Goal: Check status: Check status

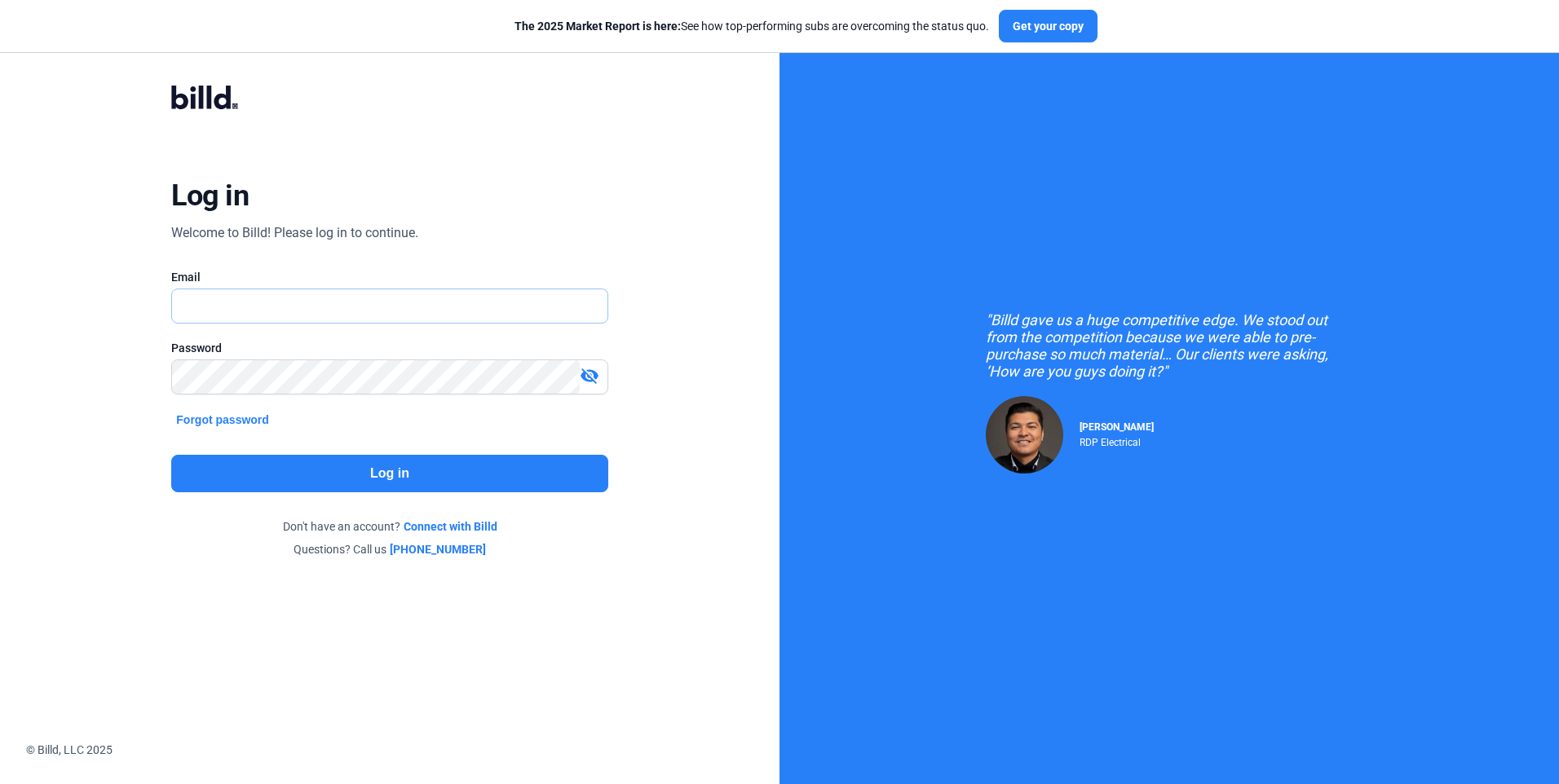
type input "[EMAIL_ADDRESS][DOMAIN_NAME]"
click at [367, 472] on button "Log in" at bounding box center [389, 473] width 436 height 38
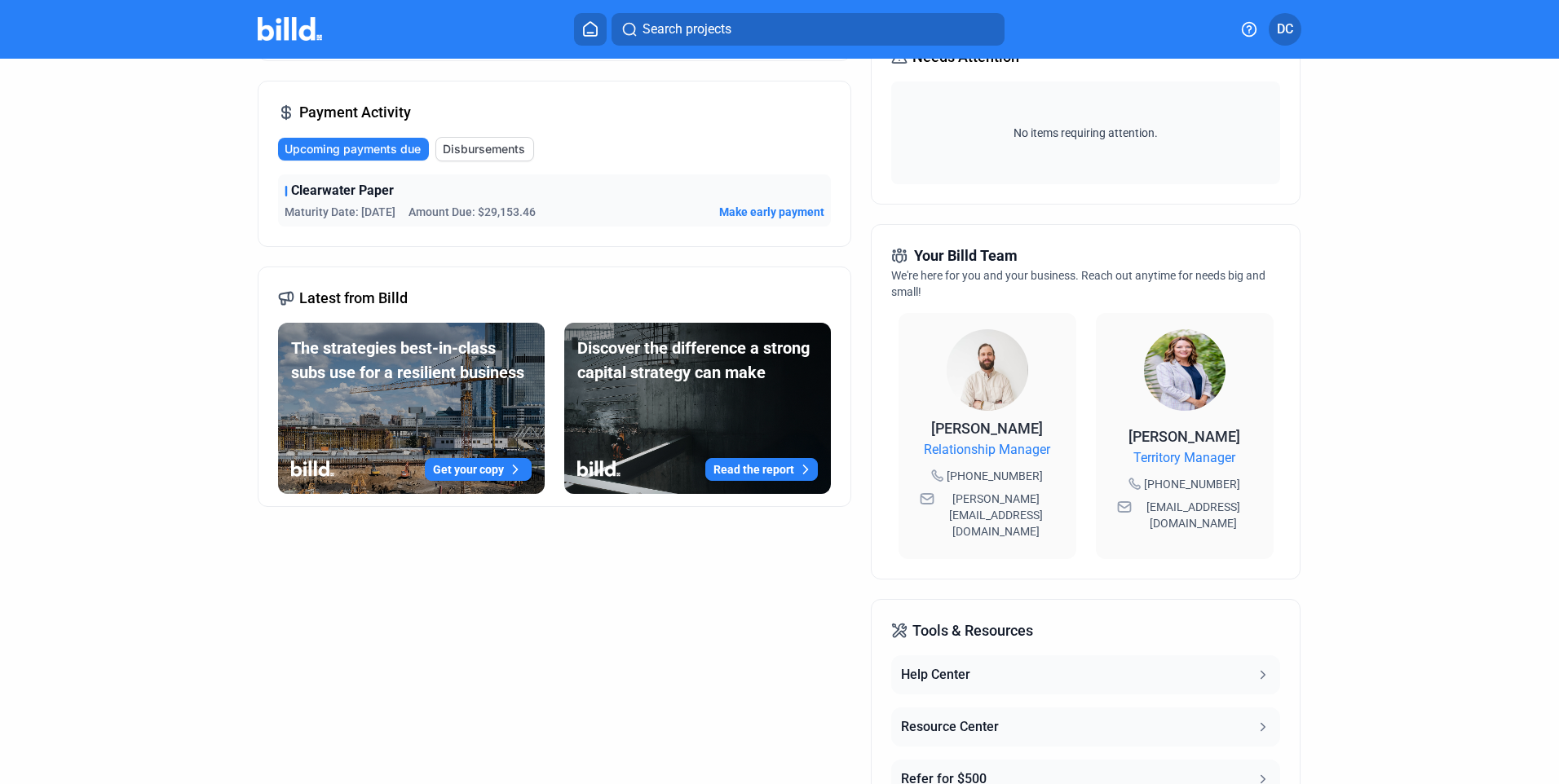
scroll to position [394, 0]
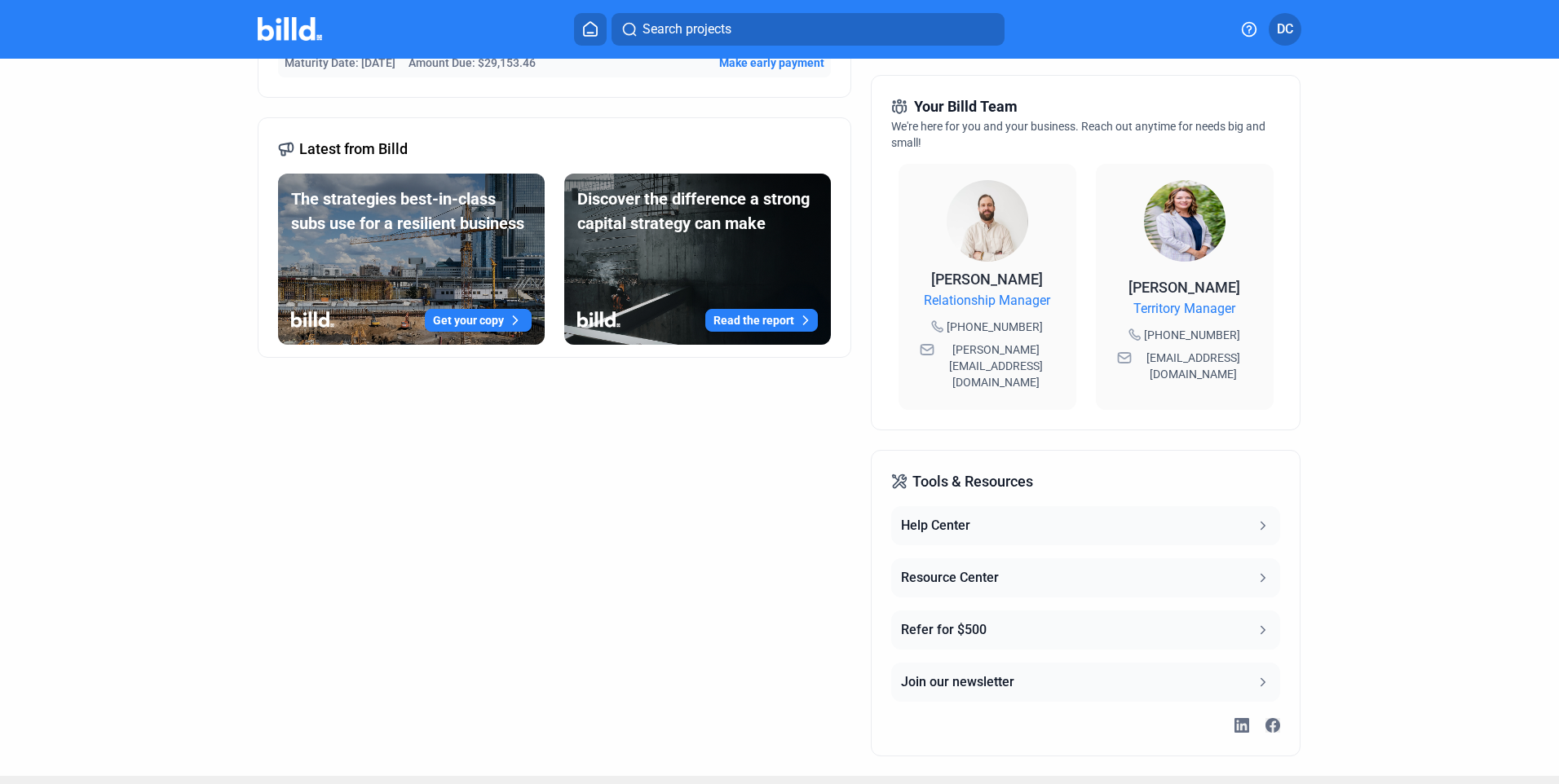
click at [1276, 541] on div "Tools & Resources Help Center Resource Center Refer for $500 Join our newsletter" at bounding box center [1084, 603] width 429 height 306
click at [1255, 570] on icon at bounding box center [1263, 577] width 14 height 14
click at [630, 595] on div "Account Summary Total Financing Balance $29,167.07 Available Purchasing Power $…" at bounding box center [554, 243] width 594 height 1027
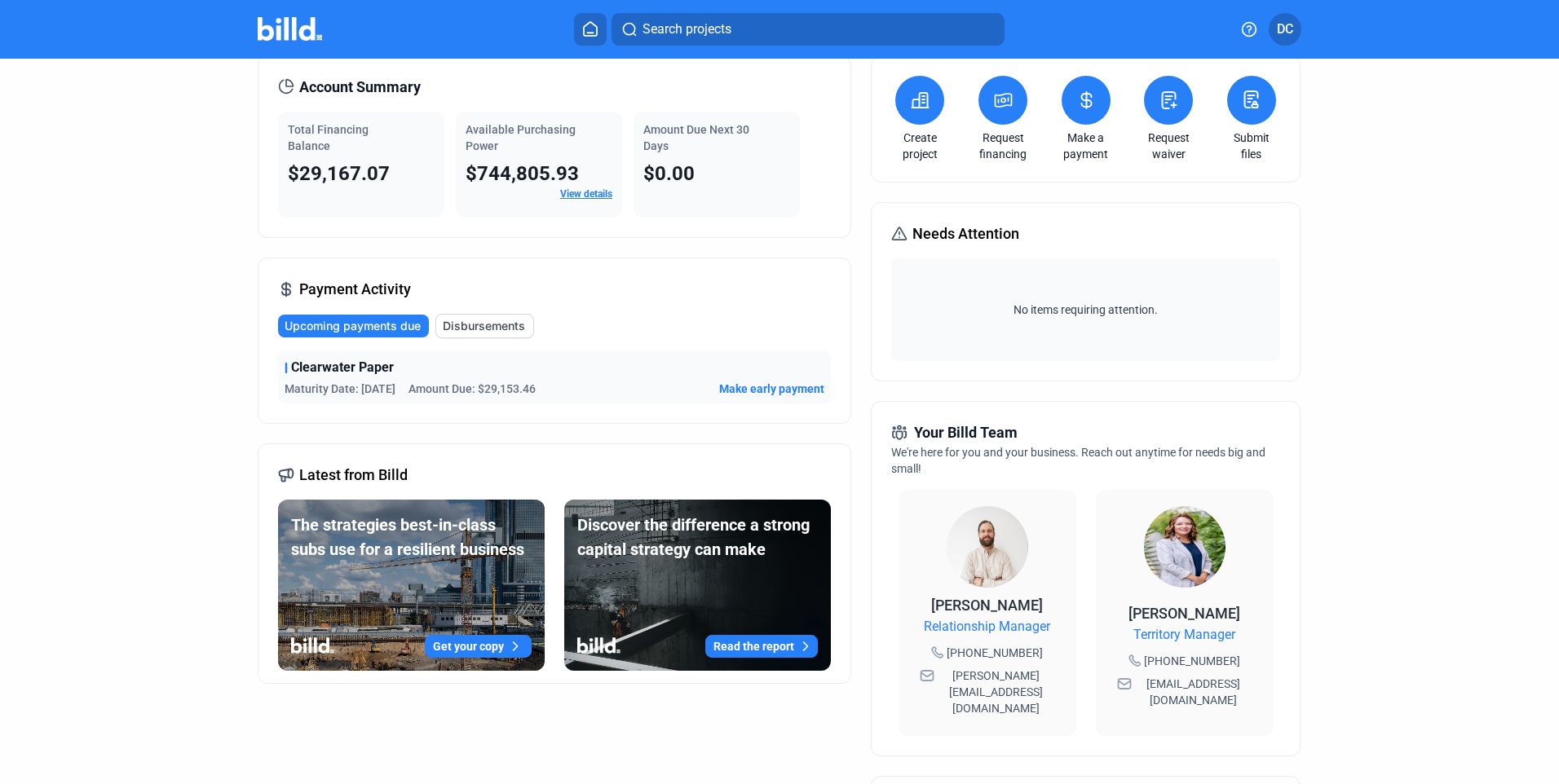
scroll to position [0, 0]
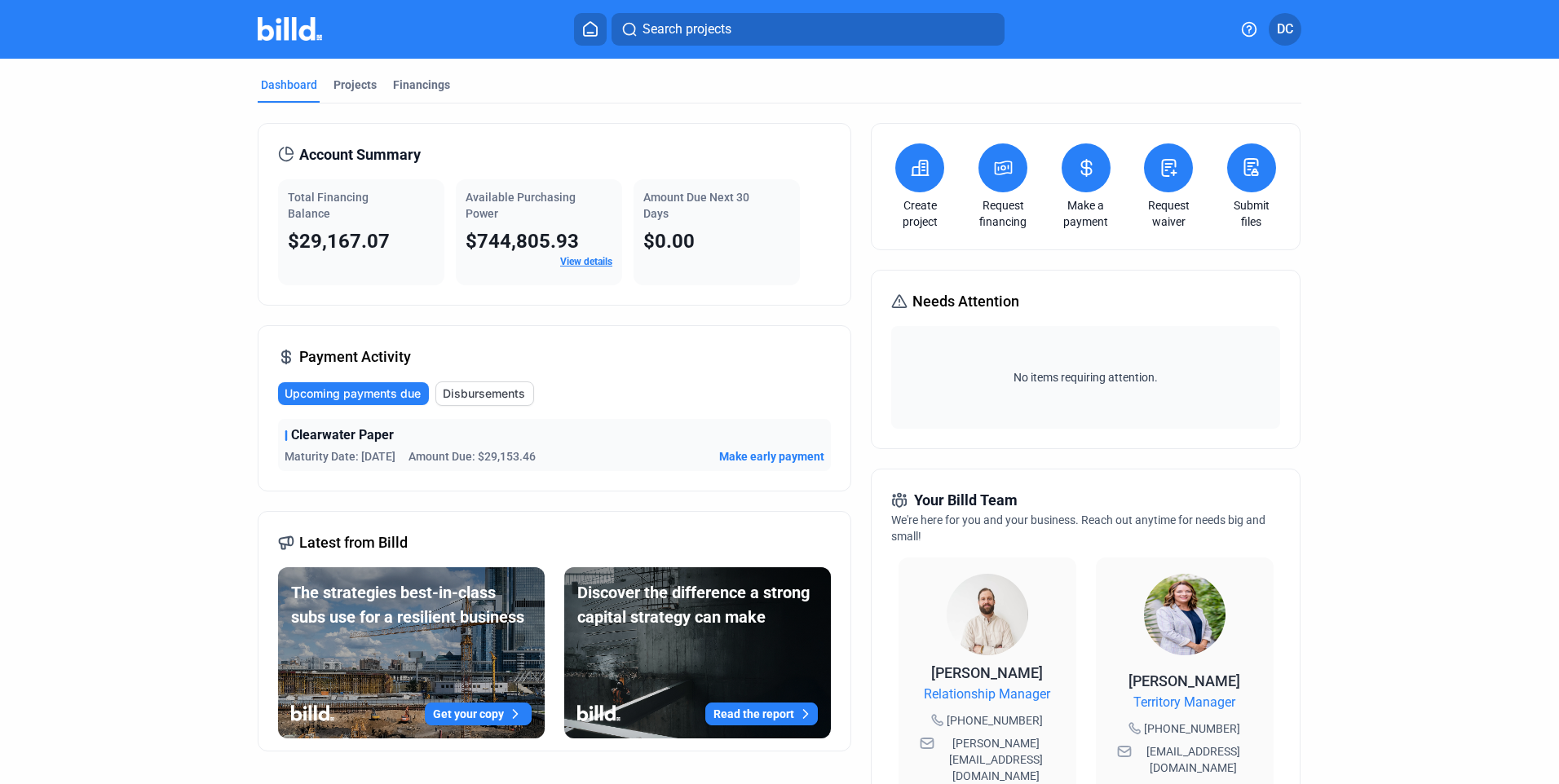
click at [482, 393] on span "Disbursements" at bounding box center [484, 394] width 82 height 16
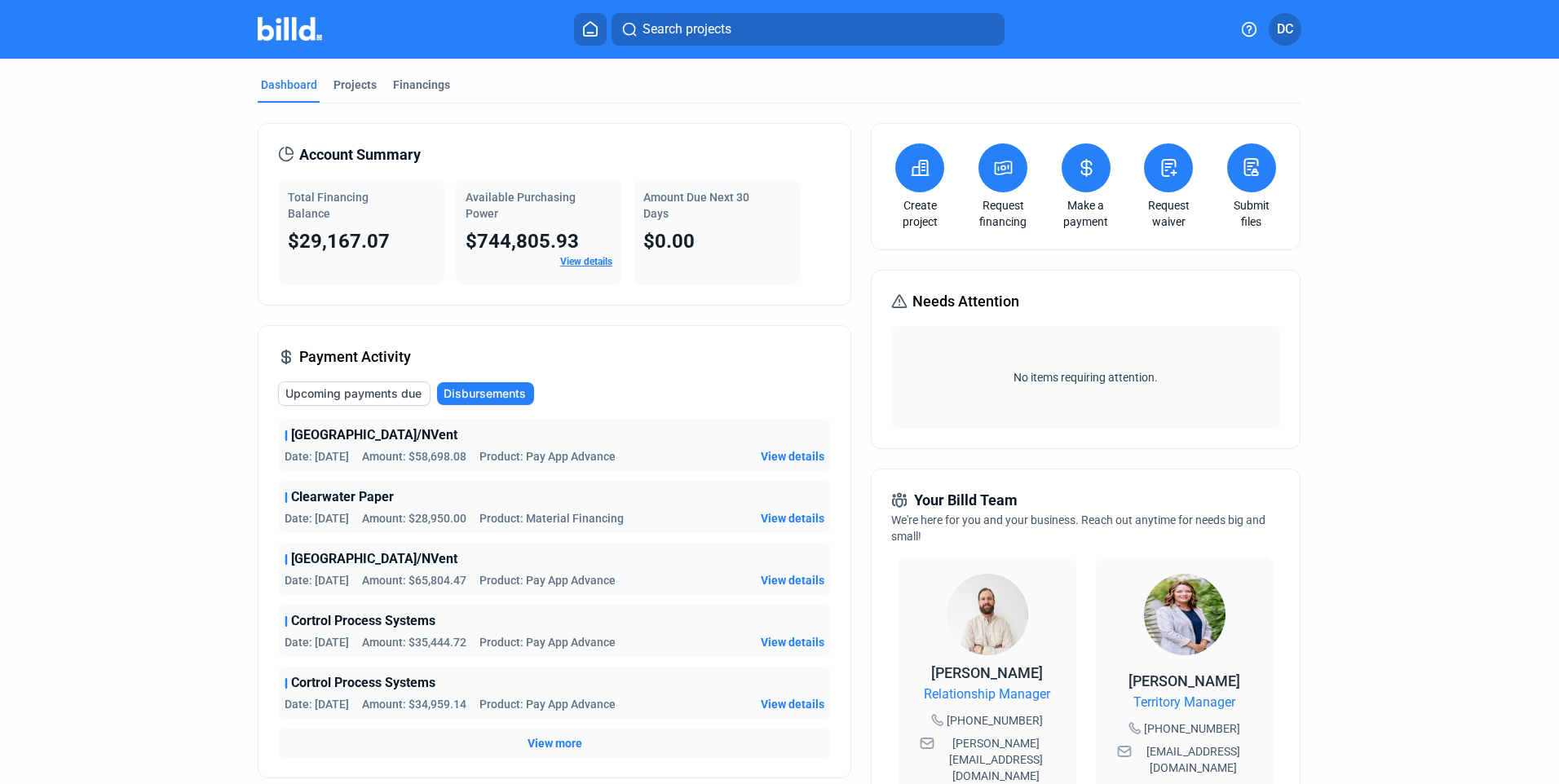
scroll to position [163, 0]
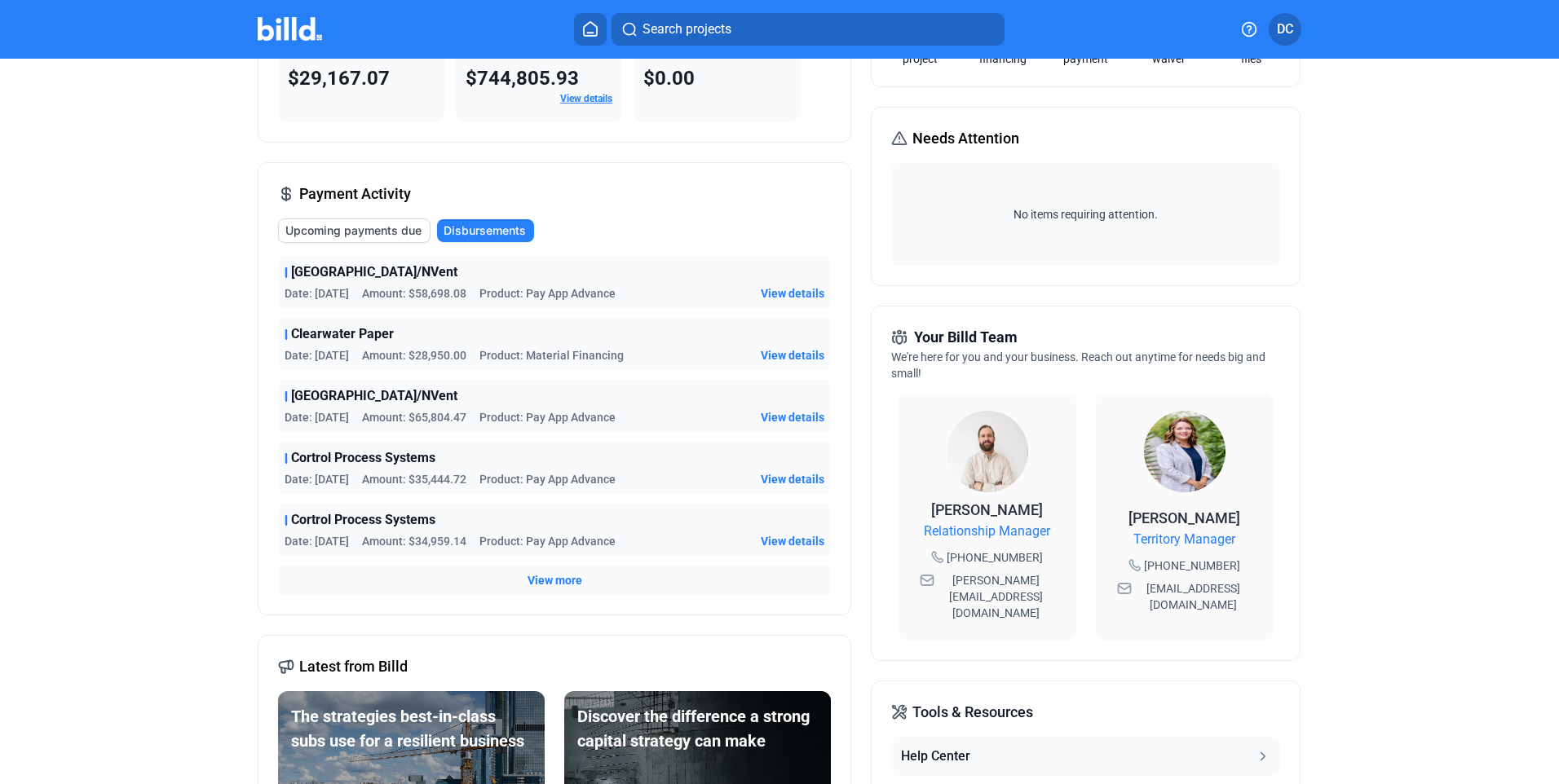
click at [553, 579] on span "View more" at bounding box center [554, 580] width 55 height 16
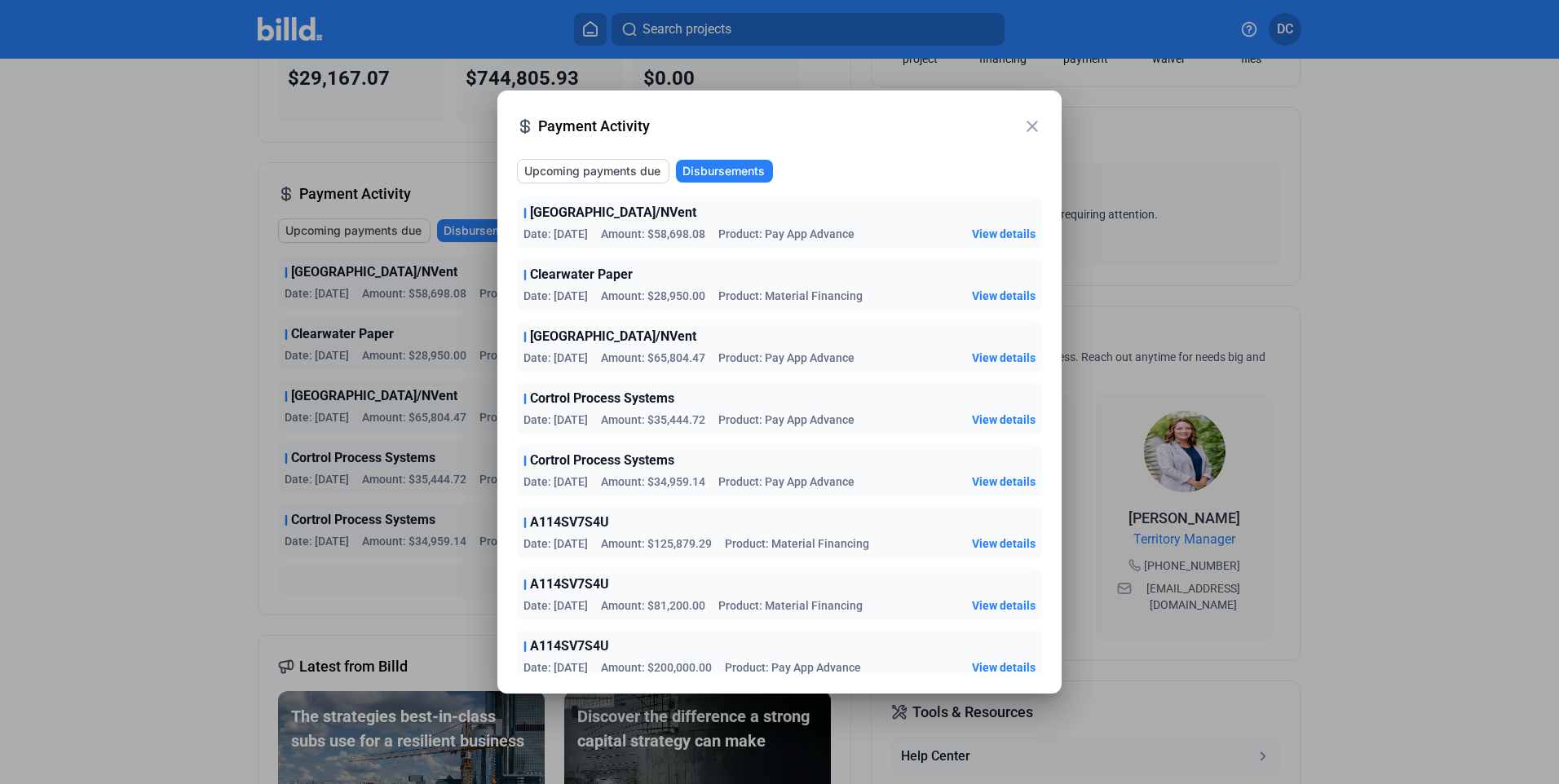
scroll to position [8, 0]
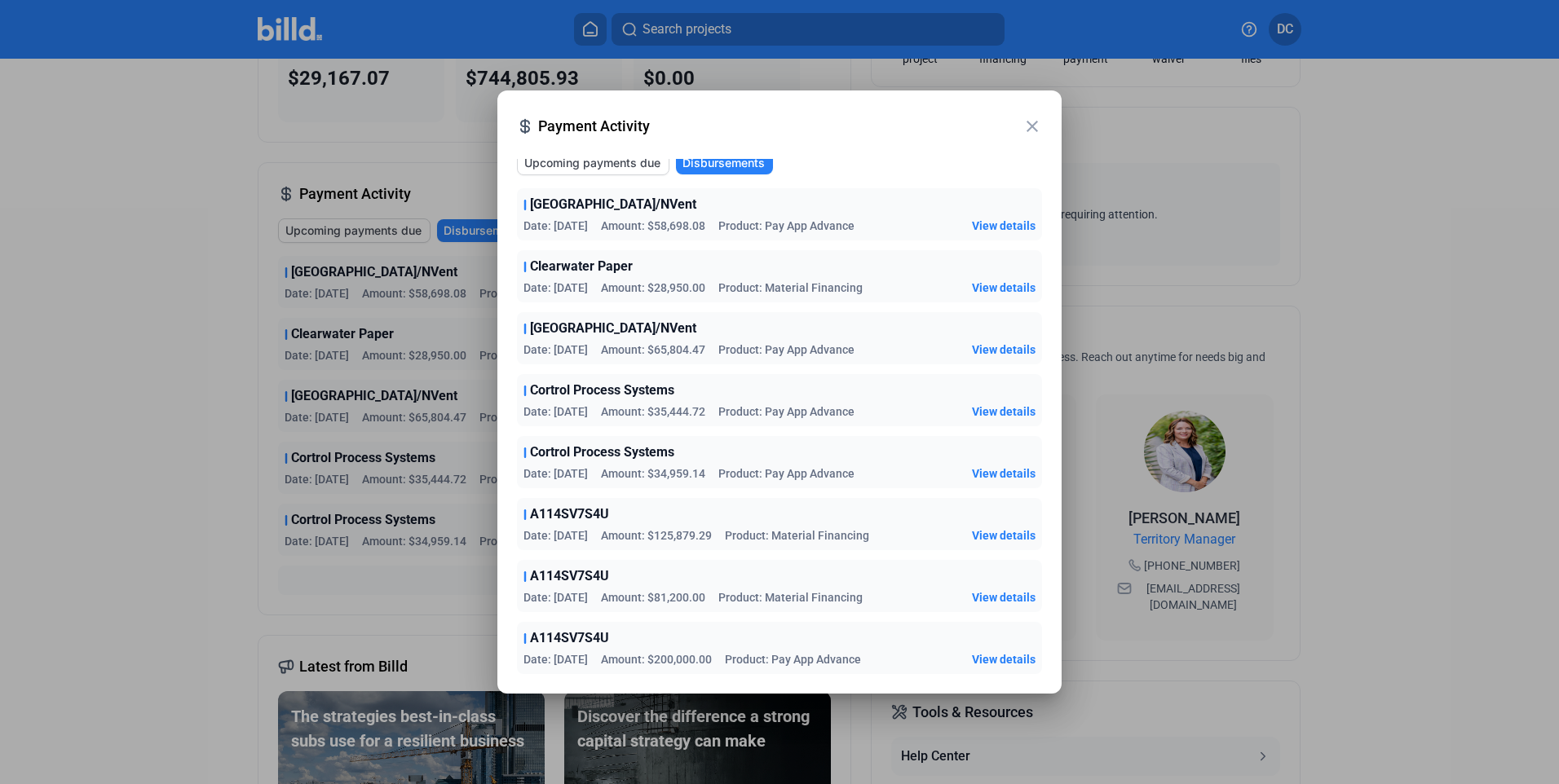
click at [1006, 654] on span "View details" at bounding box center [1003, 660] width 64 height 16
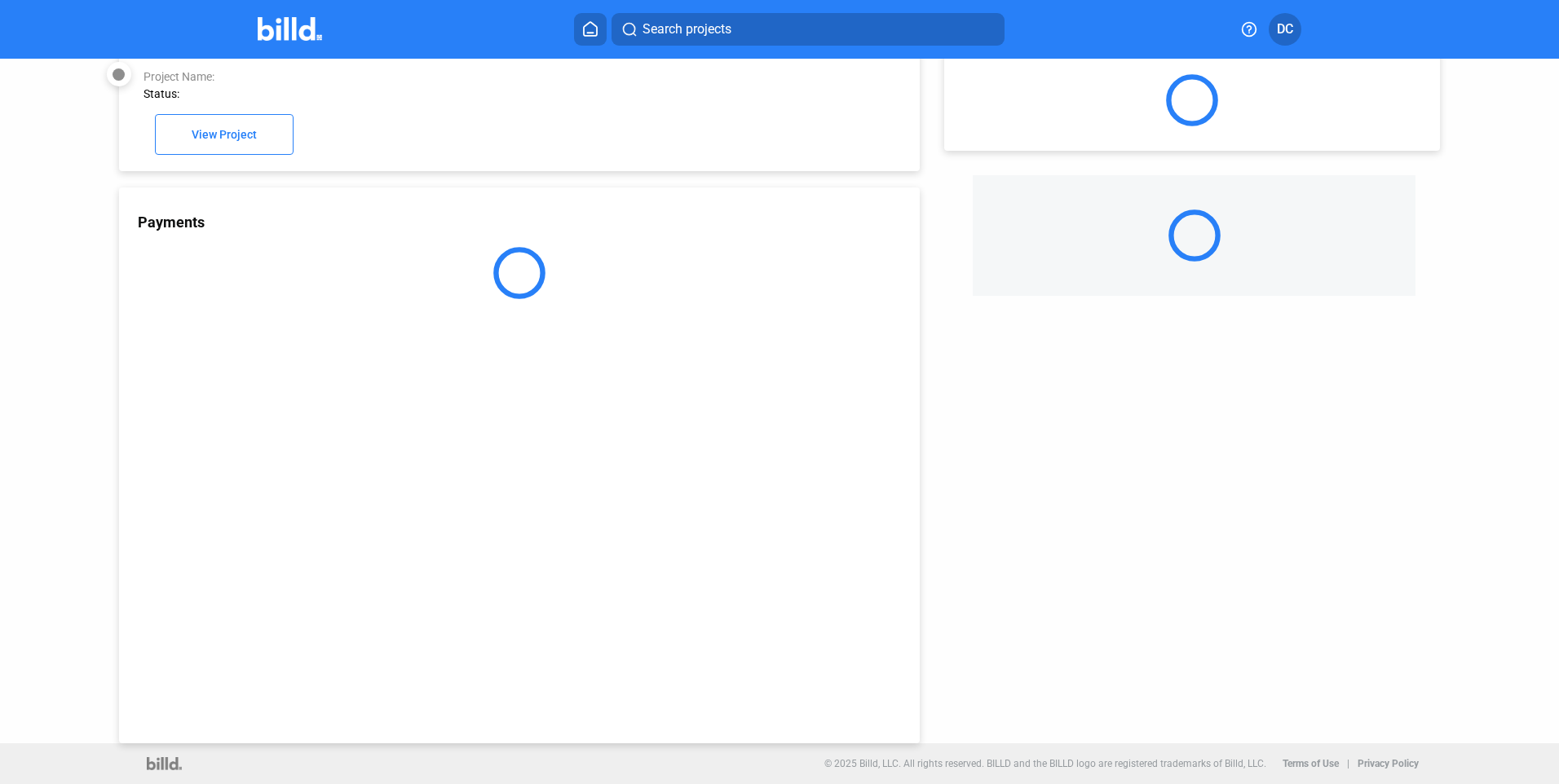
scroll to position [45, 0]
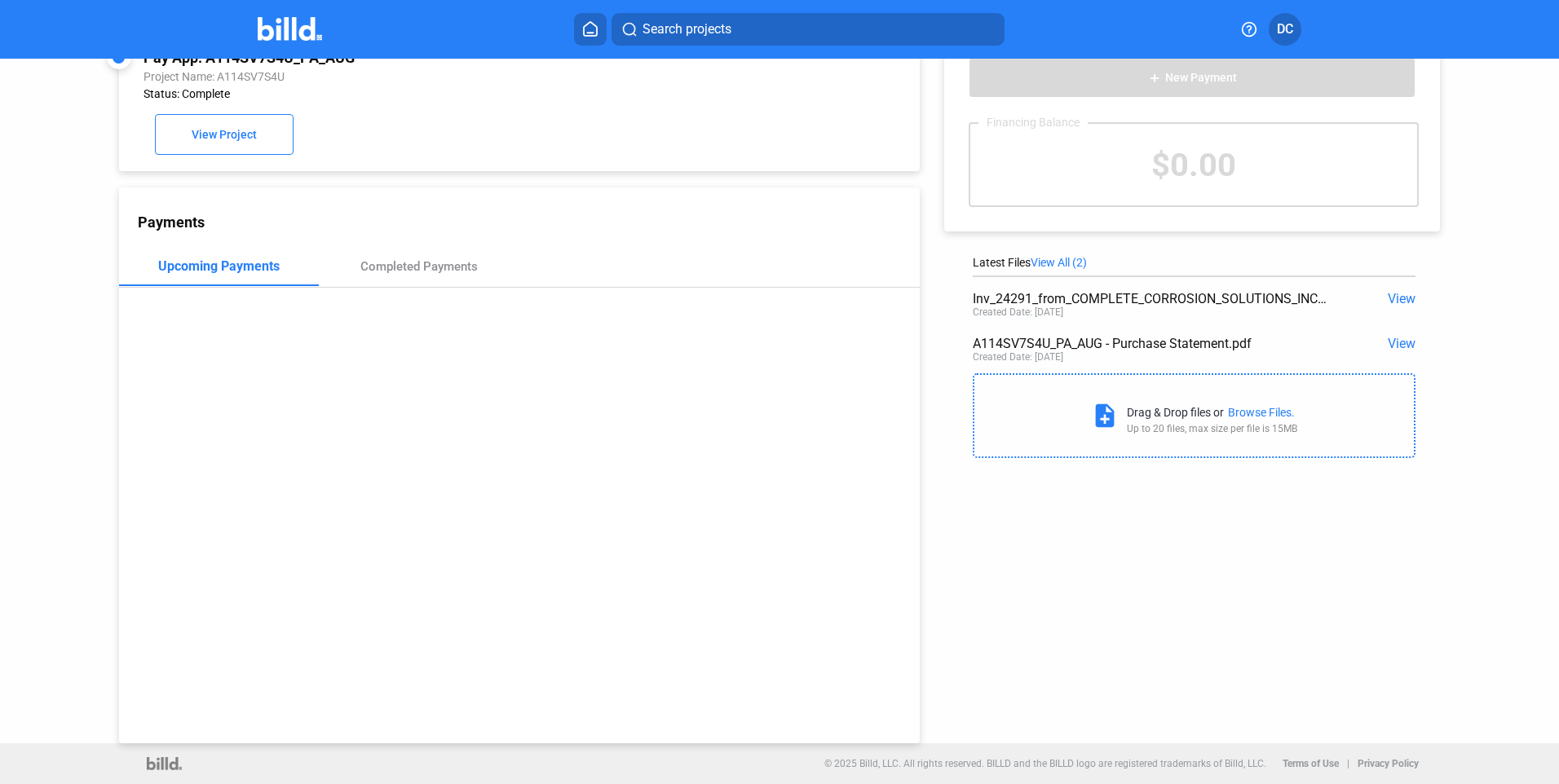
click at [1399, 337] on span "View" at bounding box center [1401, 343] width 28 height 15
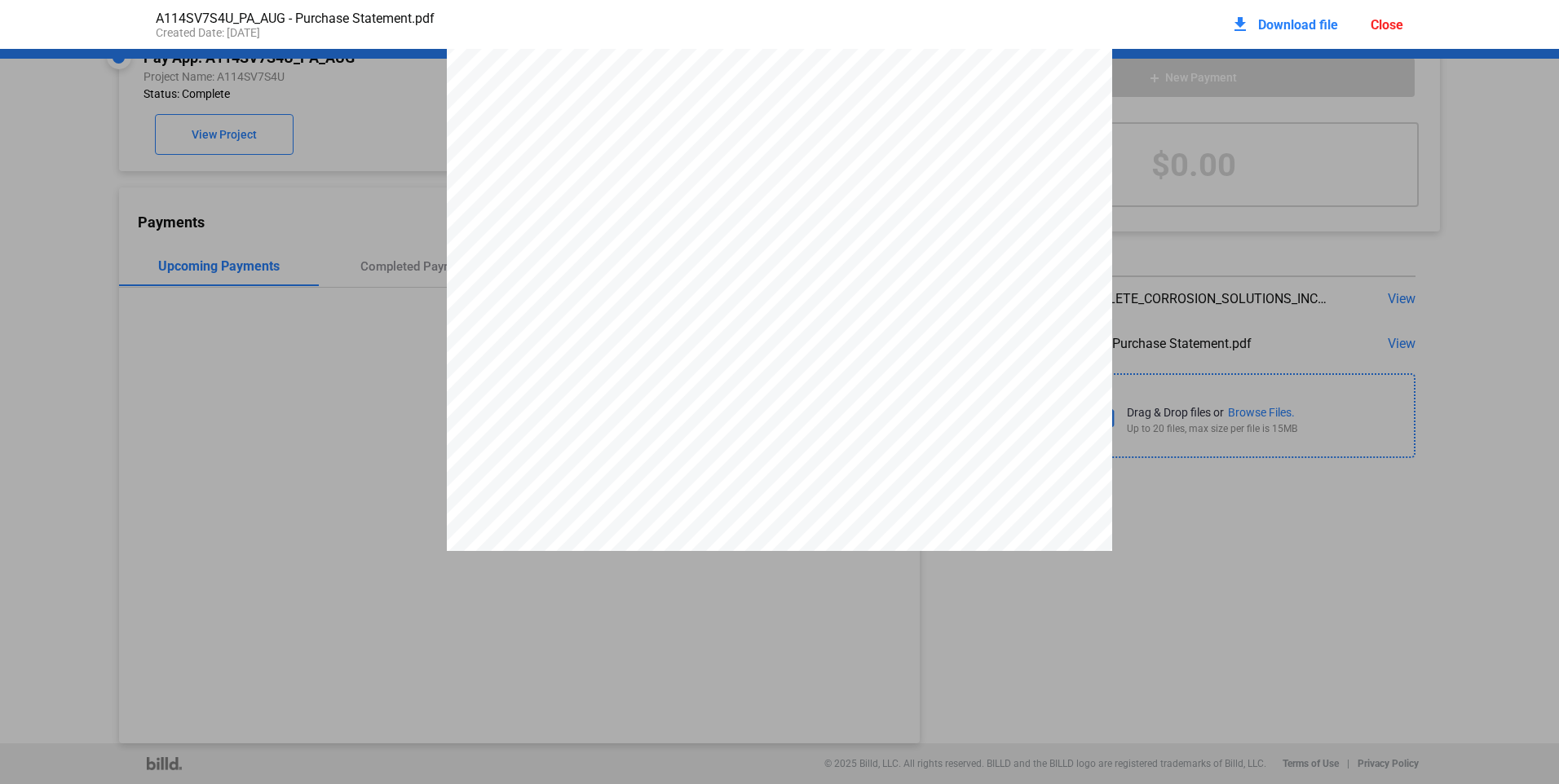
scroll to position [0, 0]
drag, startPoint x: 701, startPoint y: 114, endPoint x: 684, endPoint y: 114, distance: 17.0
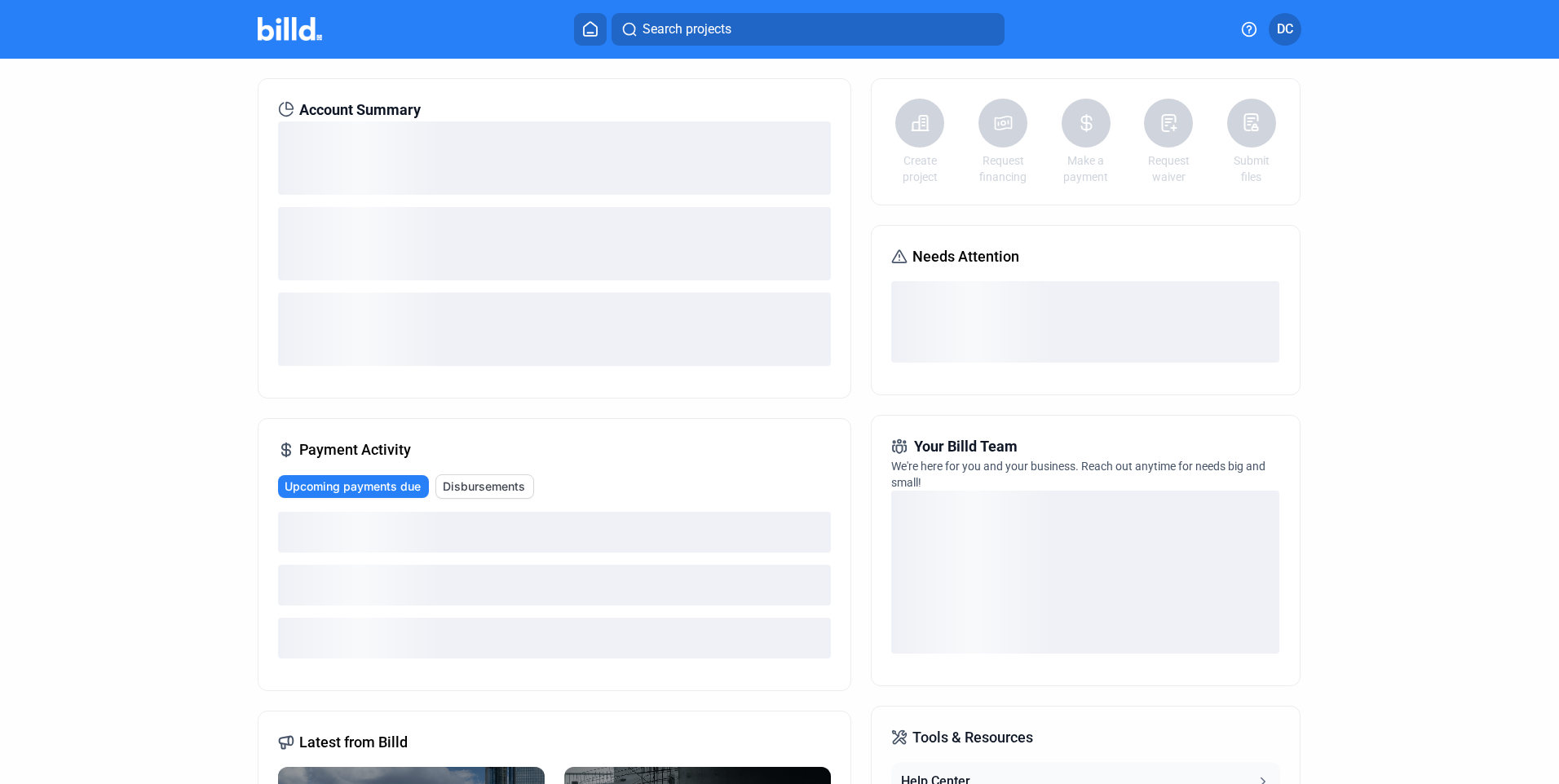
scroll to position [163, 0]
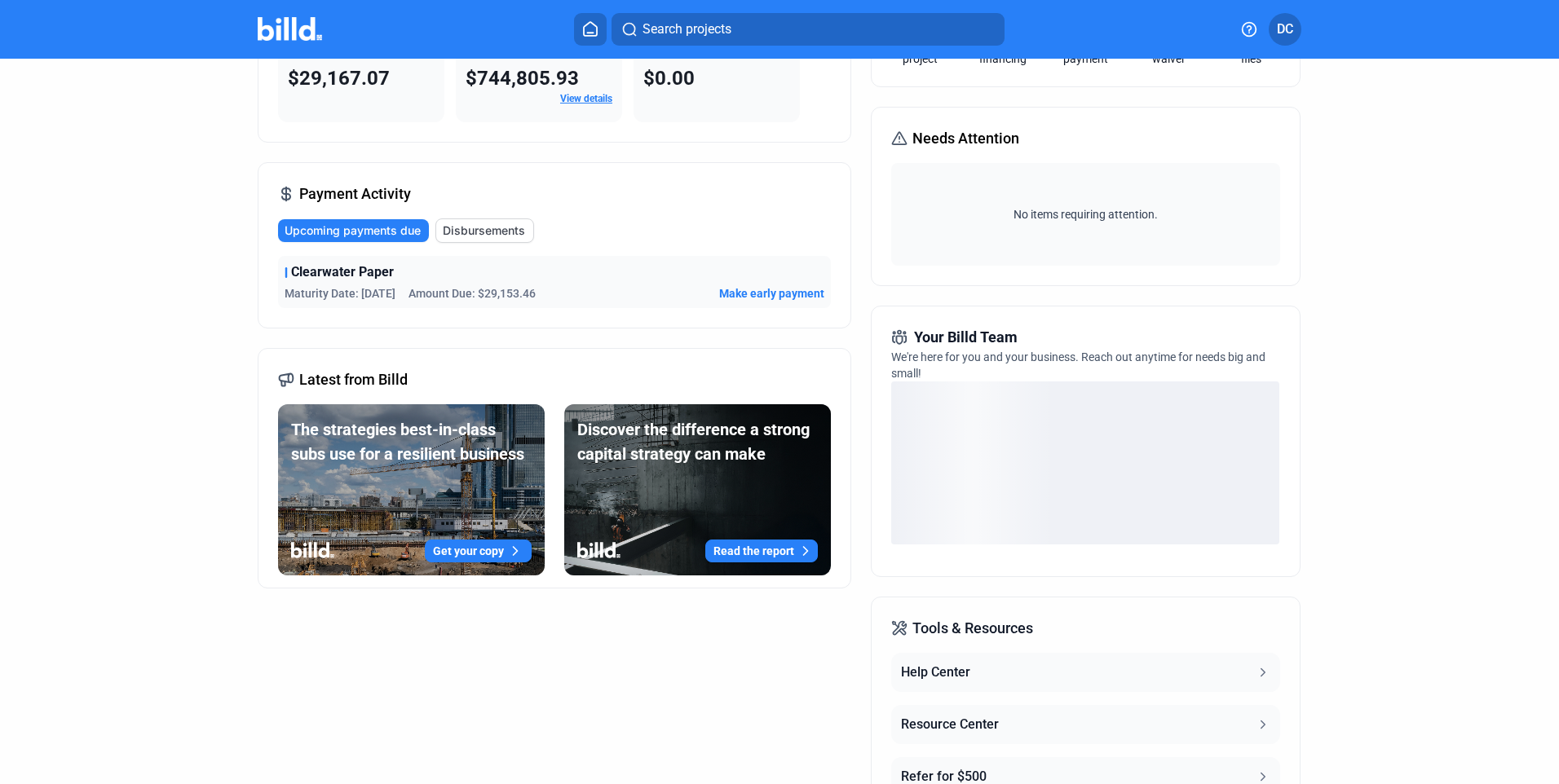
click at [477, 226] on span "Disbursements" at bounding box center [484, 231] width 82 height 16
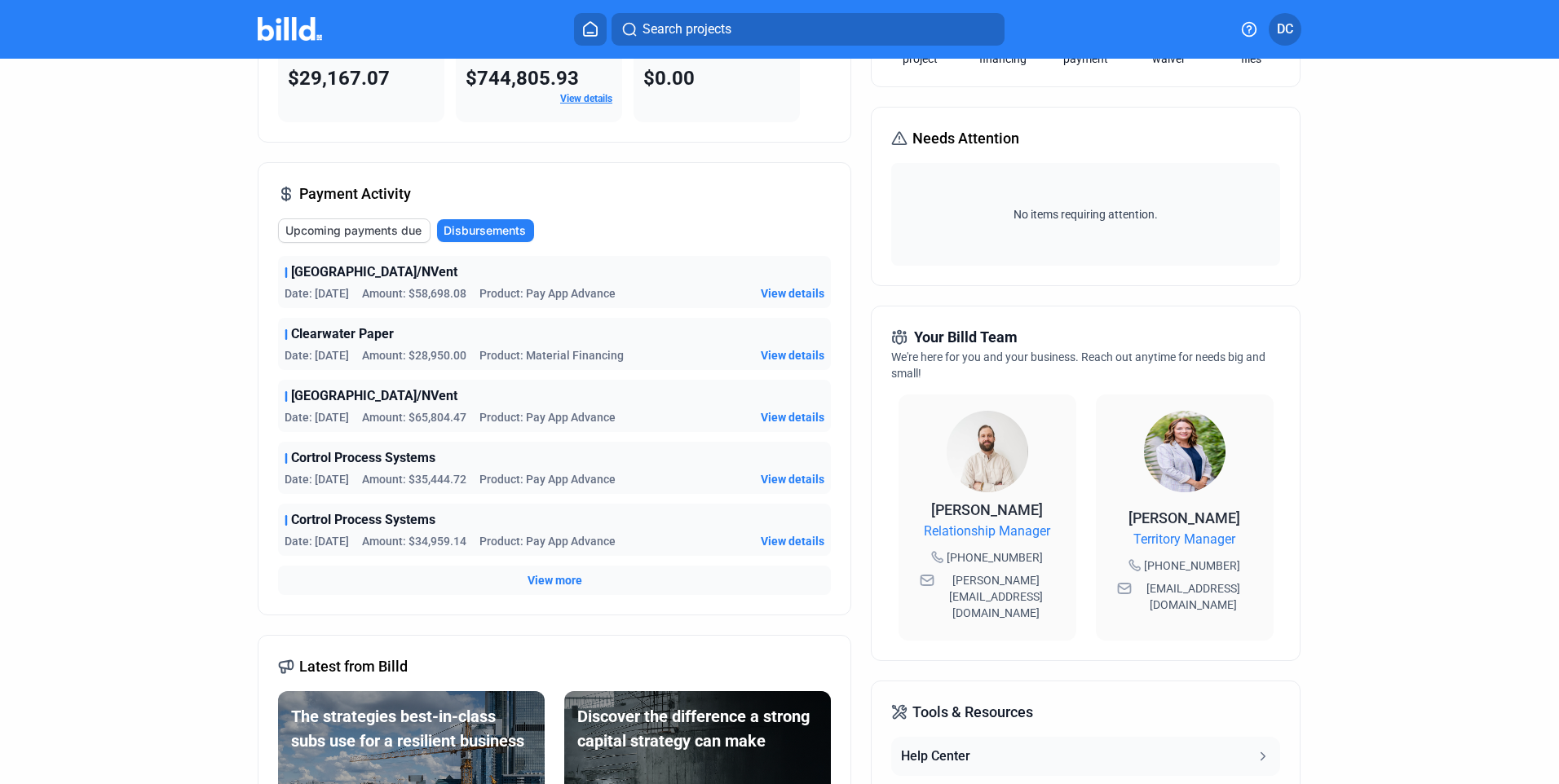
click at [553, 577] on span "View more" at bounding box center [554, 580] width 55 height 16
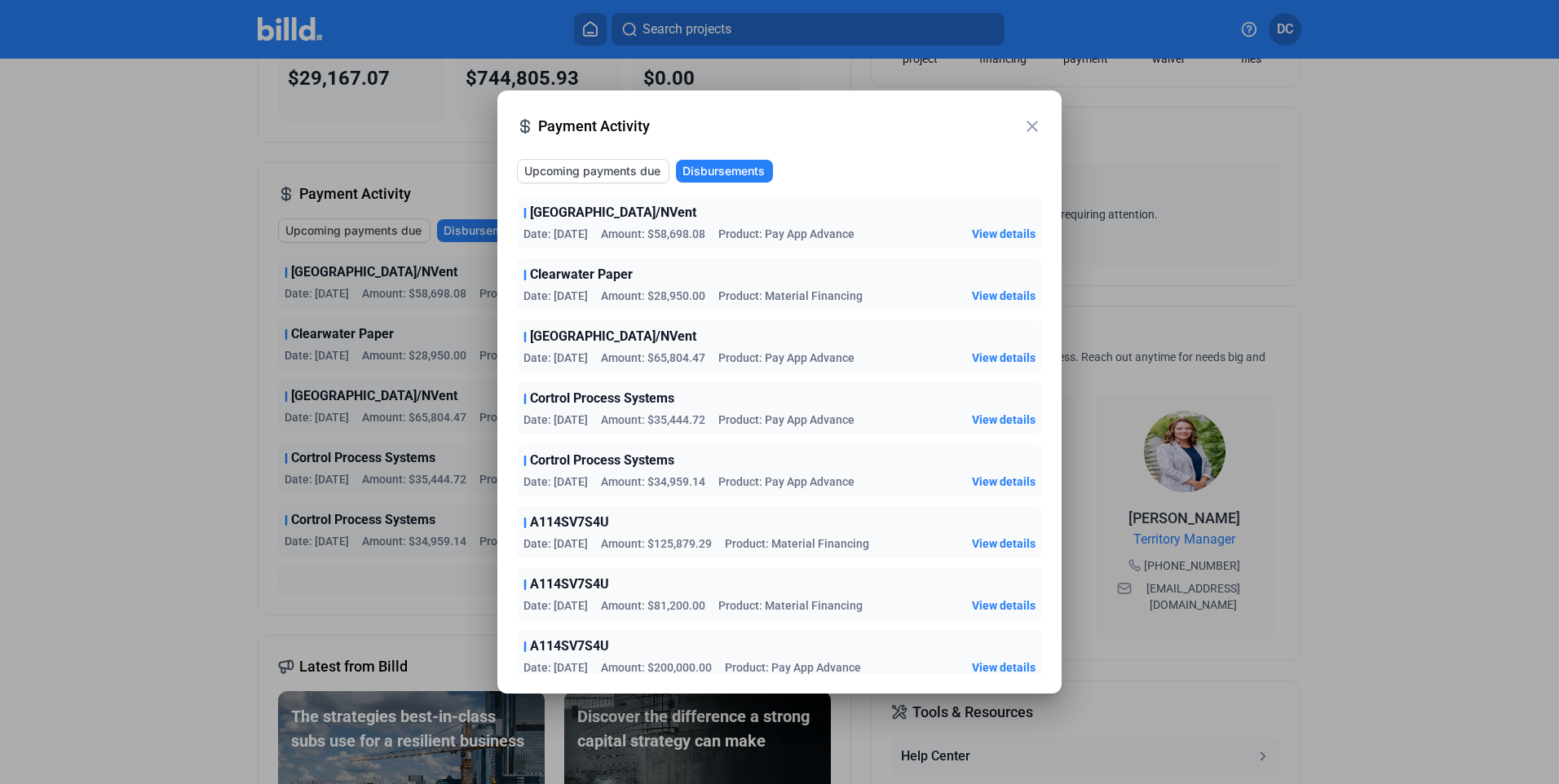
scroll to position [8, 0]
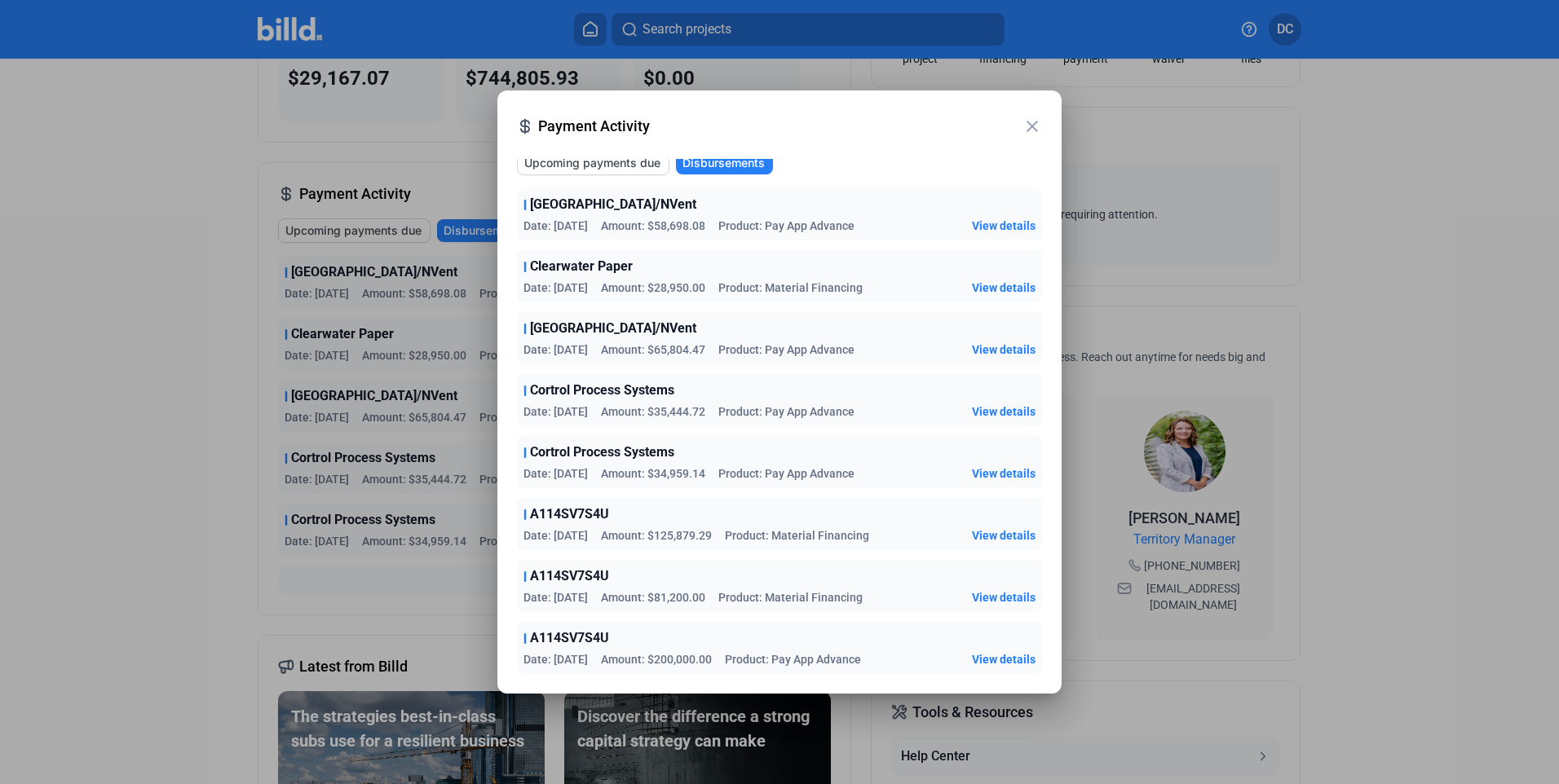
click at [996, 596] on span "View details" at bounding box center [1003, 597] width 64 height 16
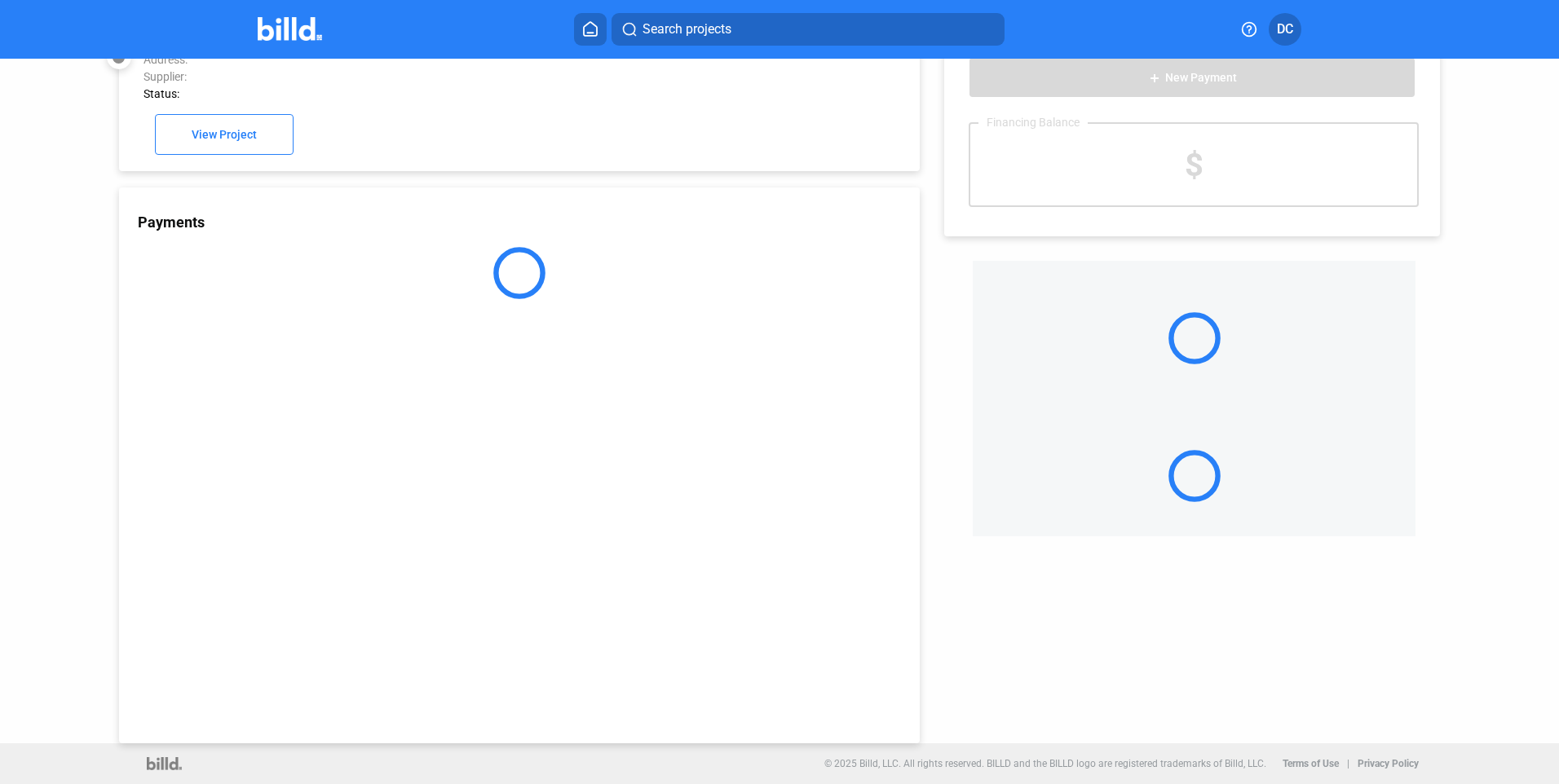
scroll to position [45, 0]
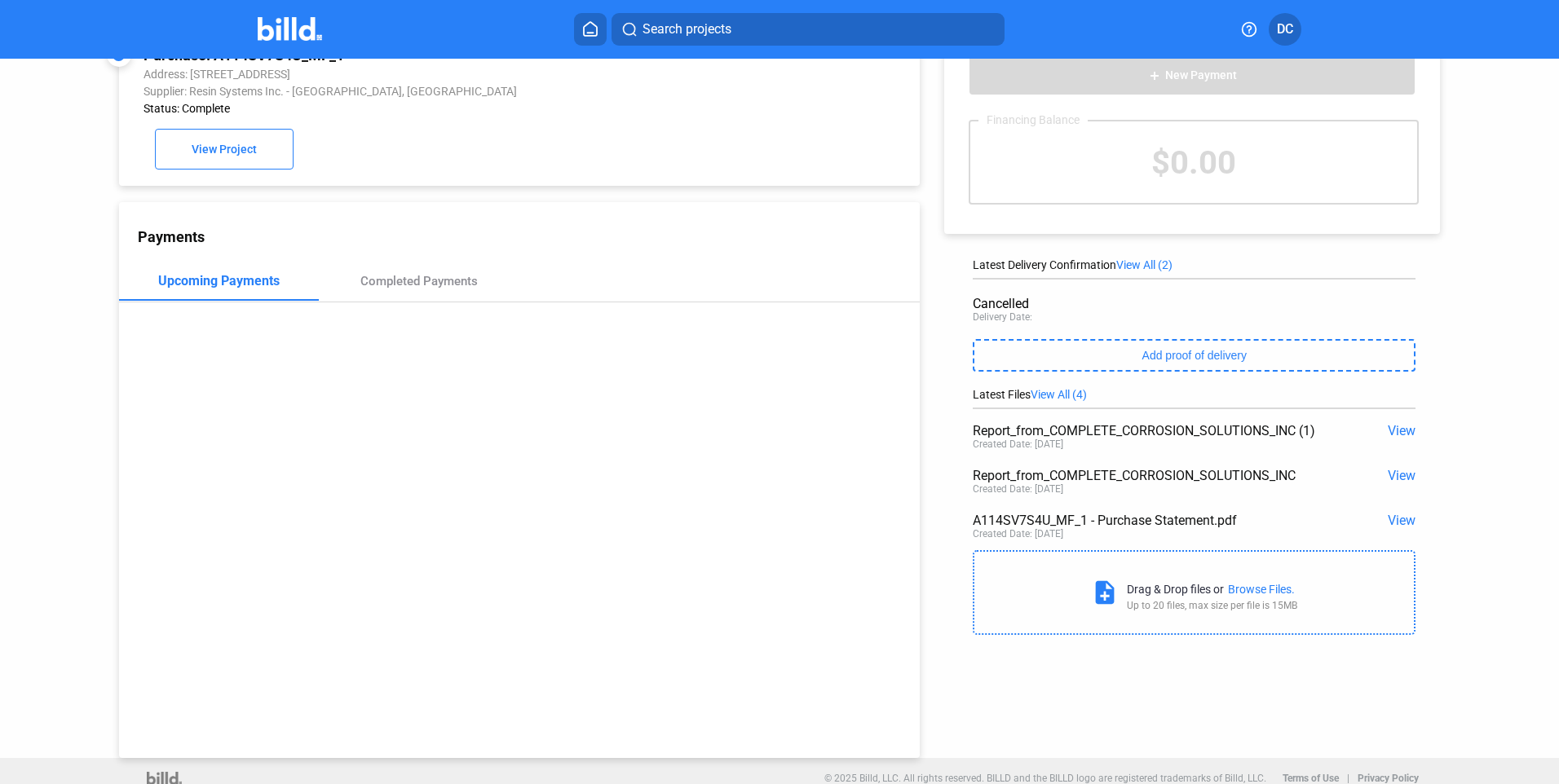
click at [1393, 523] on span "View" at bounding box center [1401, 520] width 28 height 15
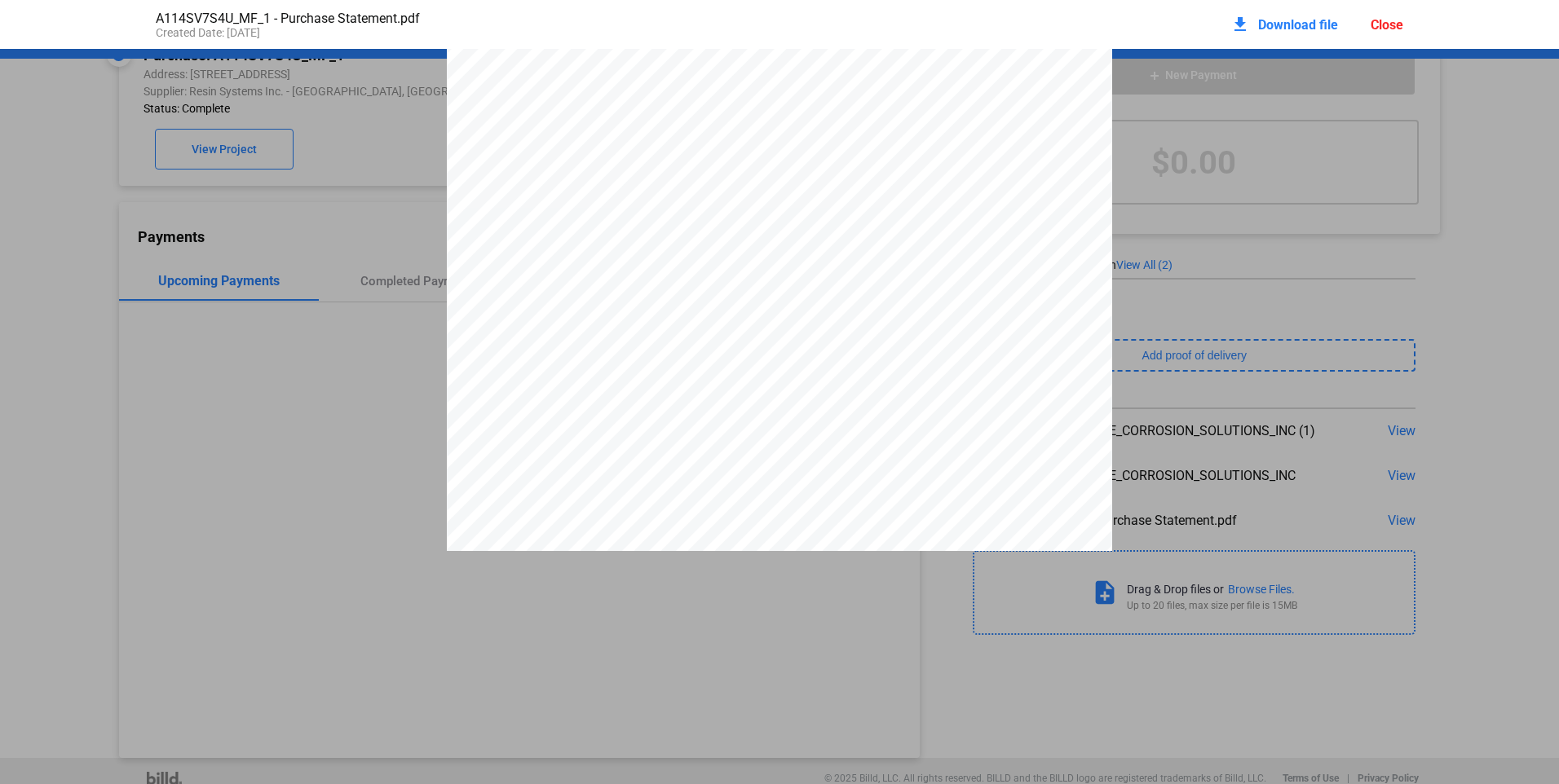
scroll to position [0, 0]
click at [1387, 19] on div "Close" at bounding box center [1387, 24] width 32 height 15
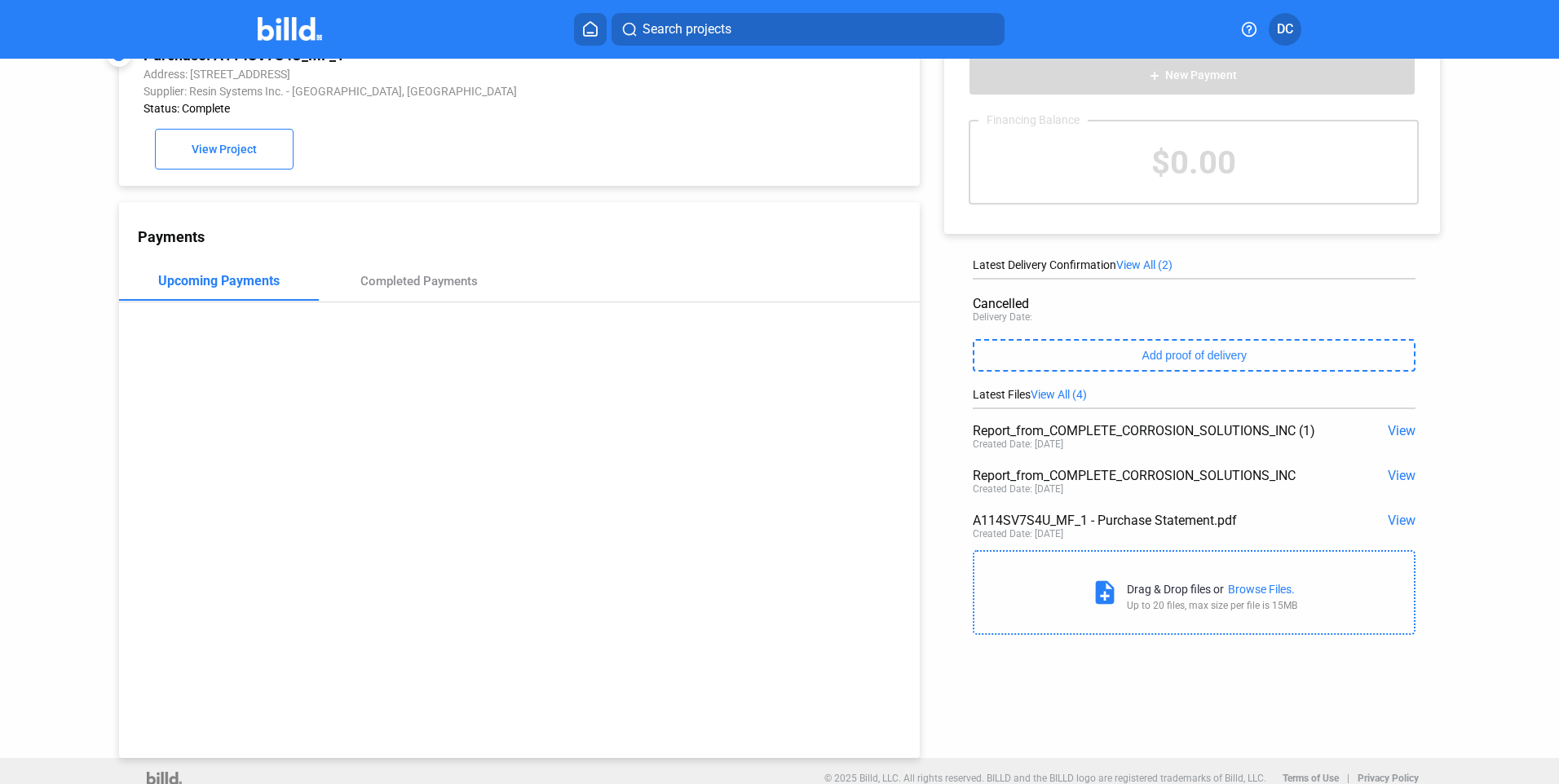
click at [1394, 473] on span "View" at bounding box center [1401, 475] width 28 height 15
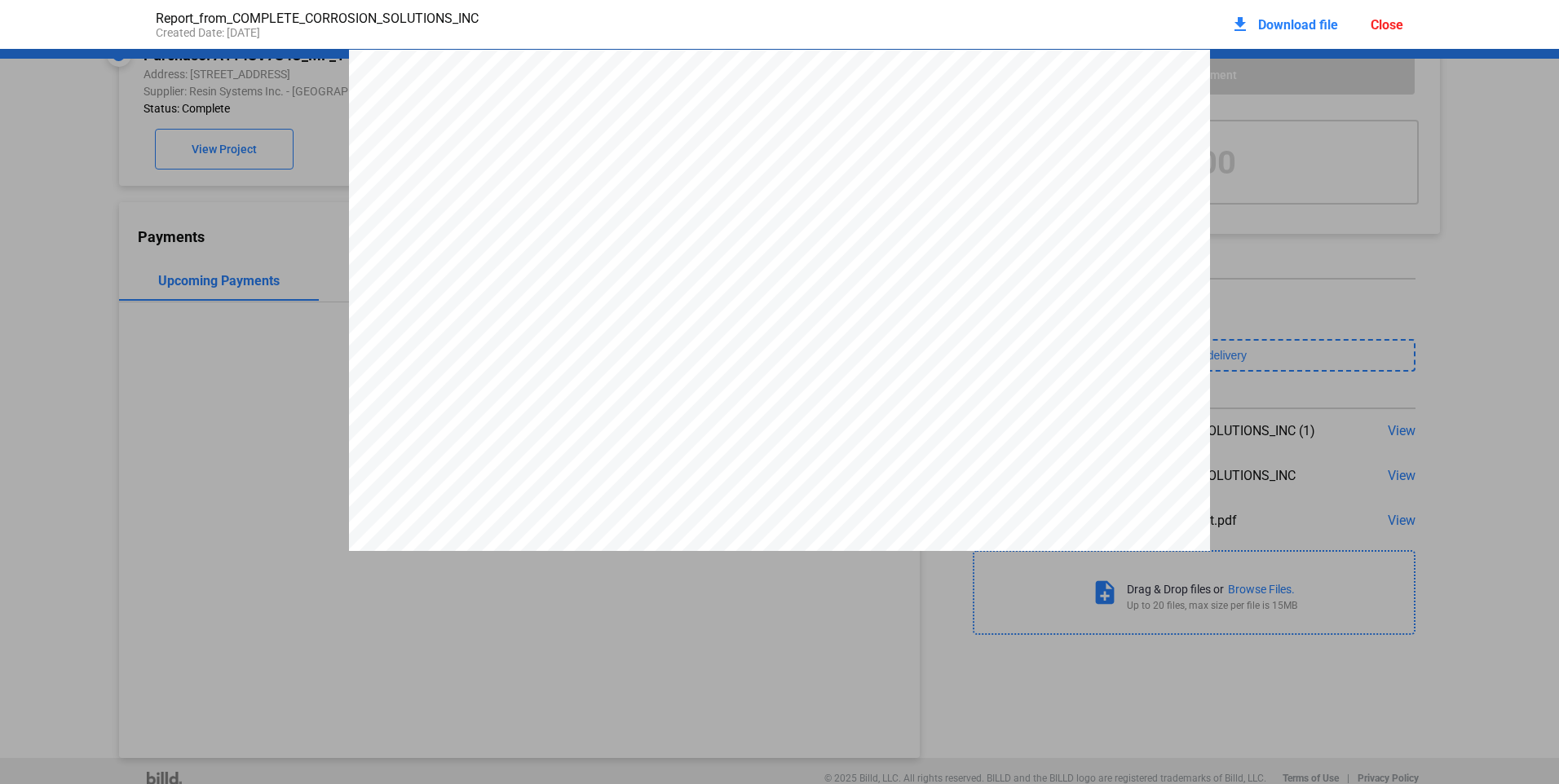
scroll to position [8, 0]
click at [1388, 20] on div "Close" at bounding box center [1387, 24] width 32 height 15
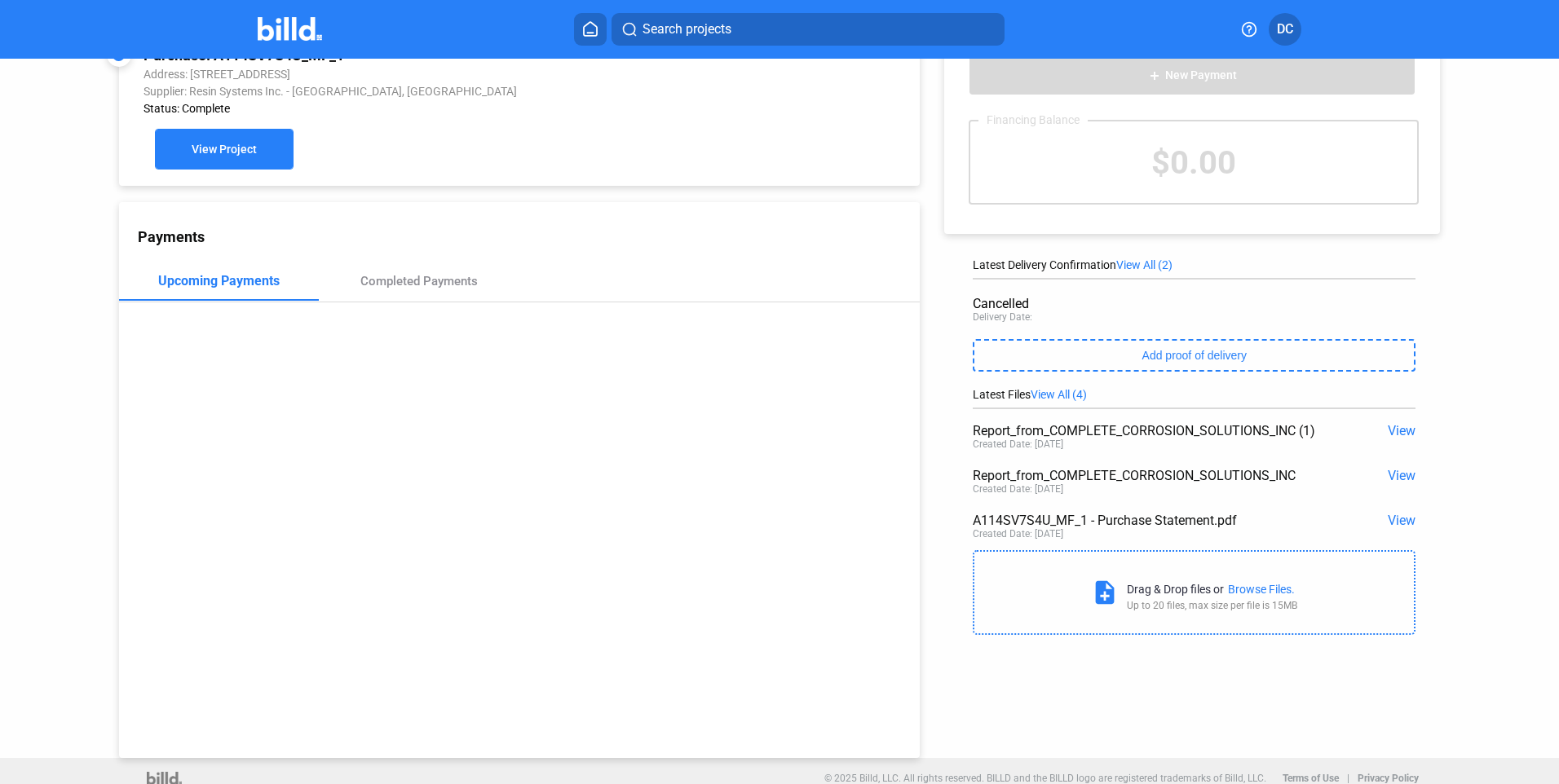
click at [225, 144] on button "View Project" at bounding box center [224, 149] width 139 height 41
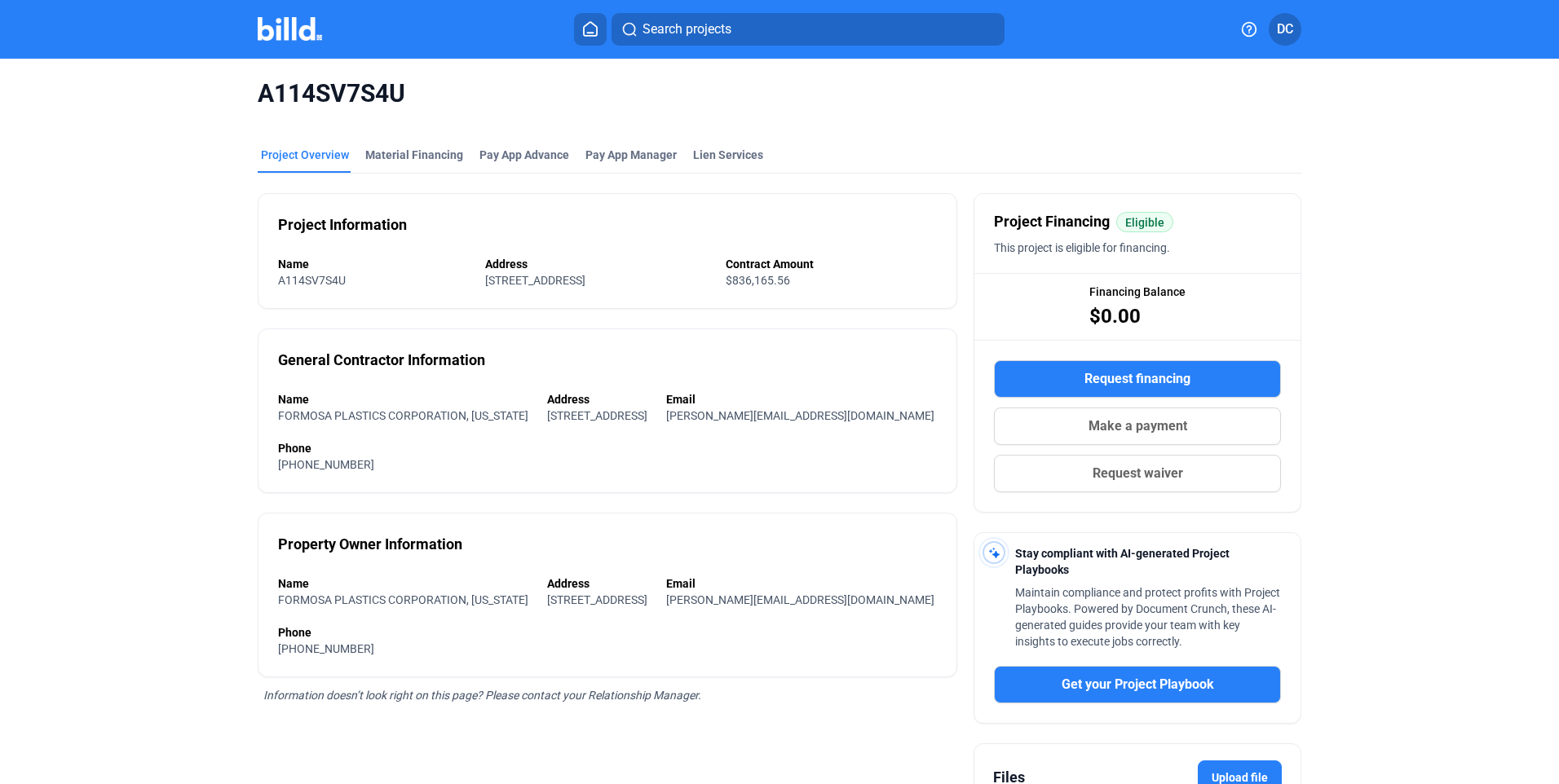
scroll to position [185, 0]
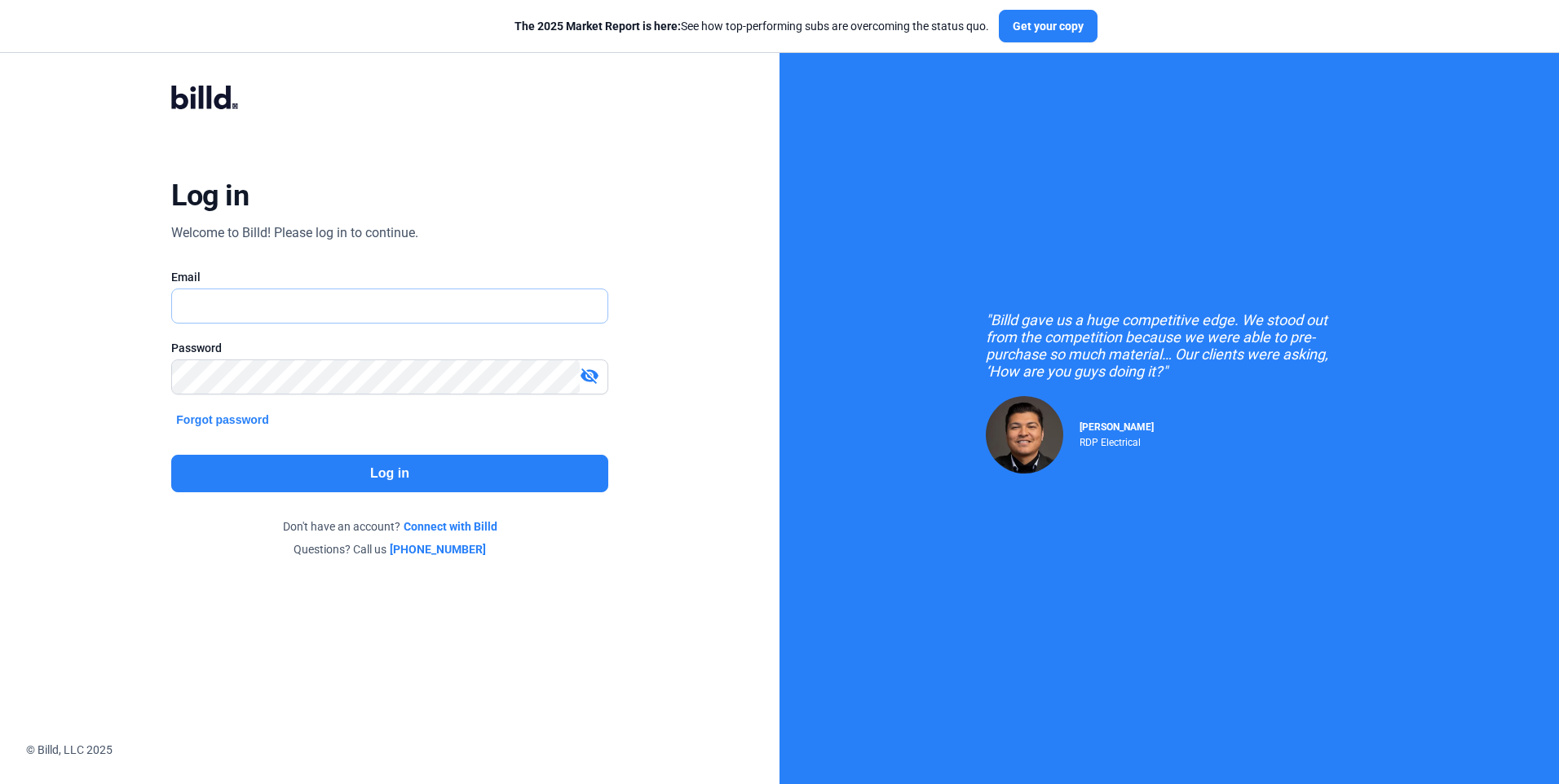
type input "[EMAIL_ADDRESS][DOMAIN_NAME]"
click at [390, 472] on button "Log in" at bounding box center [389, 473] width 436 height 38
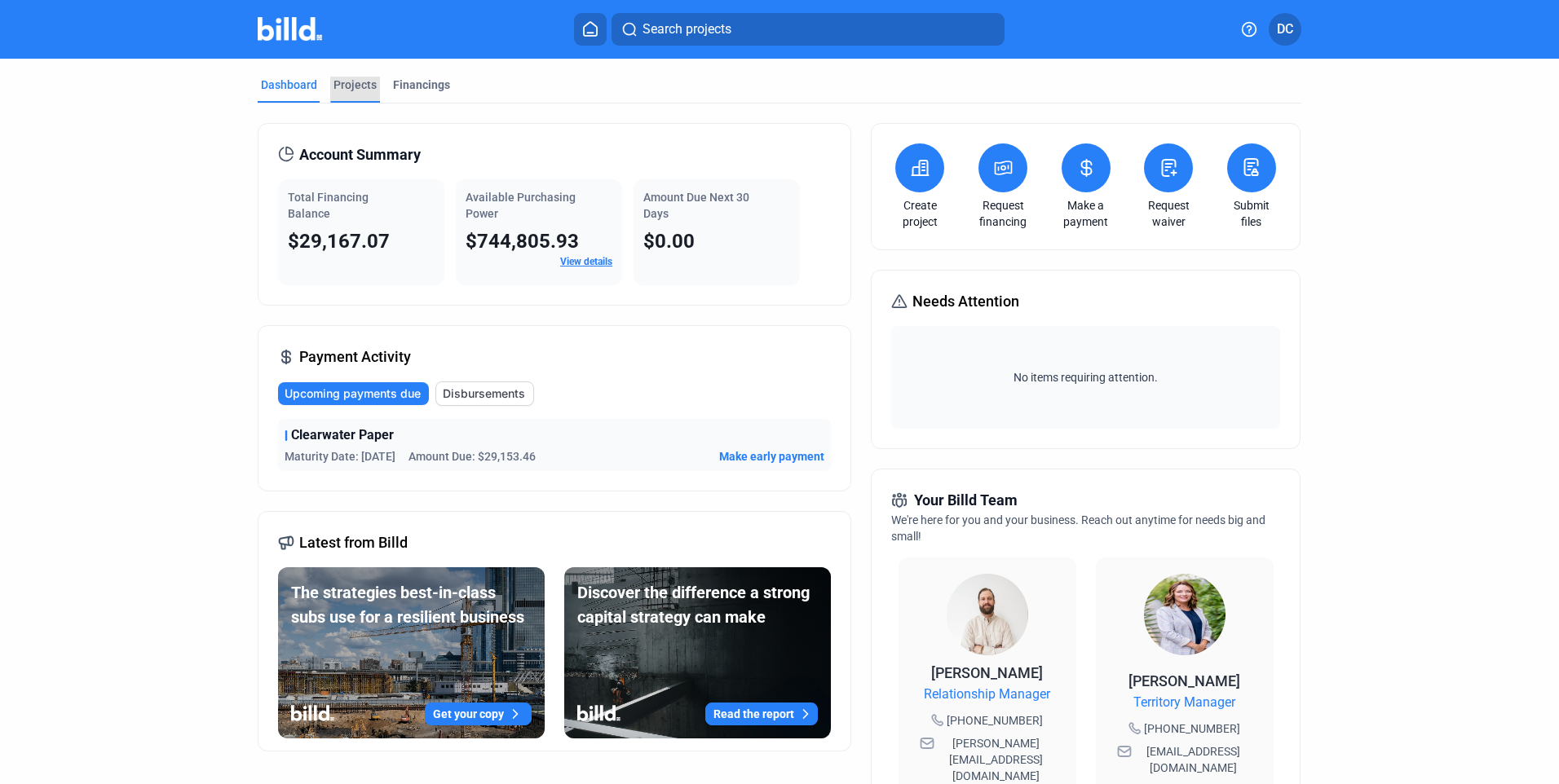
click at [351, 86] on div "Projects" at bounding box center [355, 85] width 43 height 16
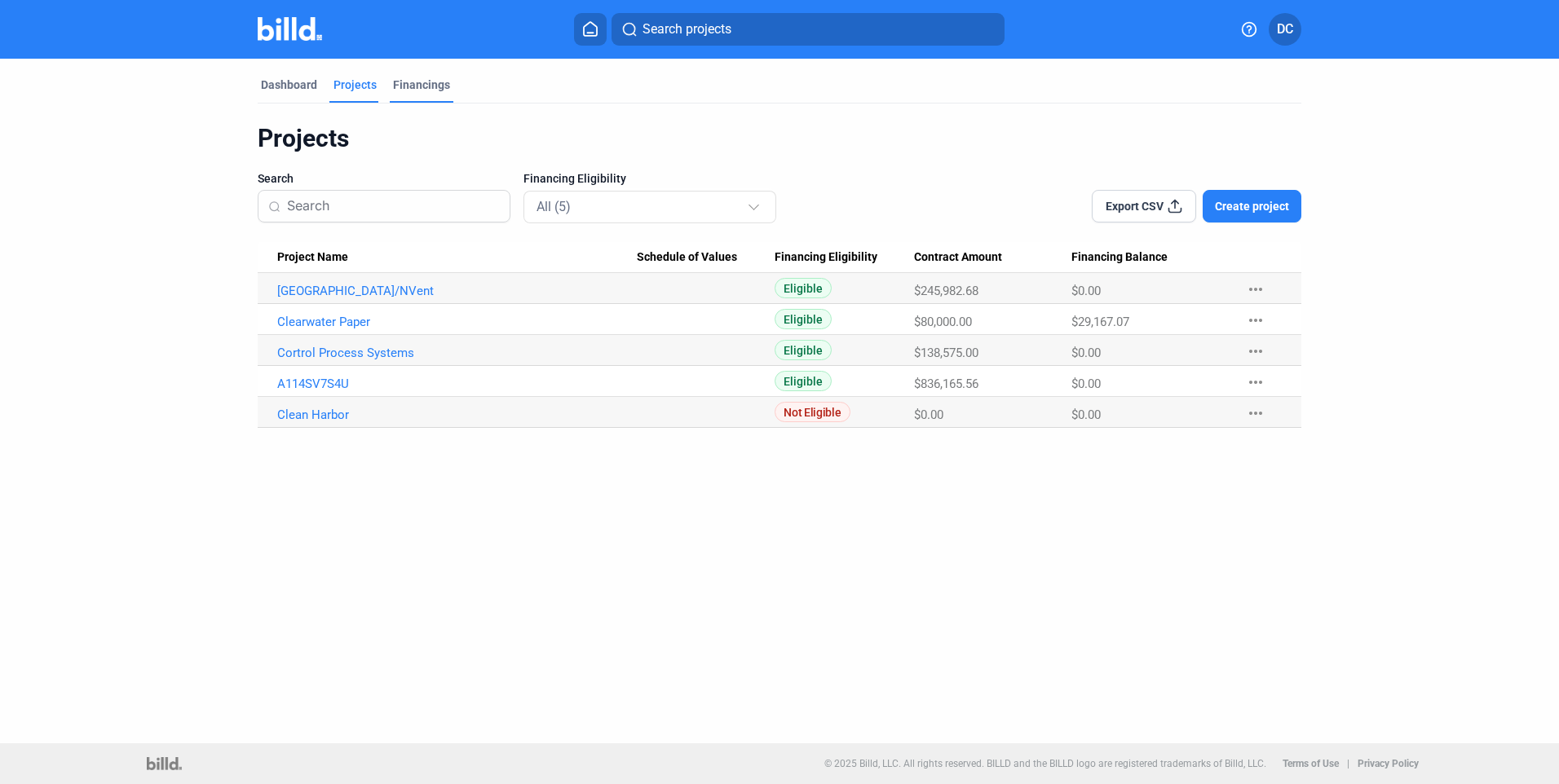
click at [422, 83] on div "Financings" at bounding box center [422, 85] width 57 height 16
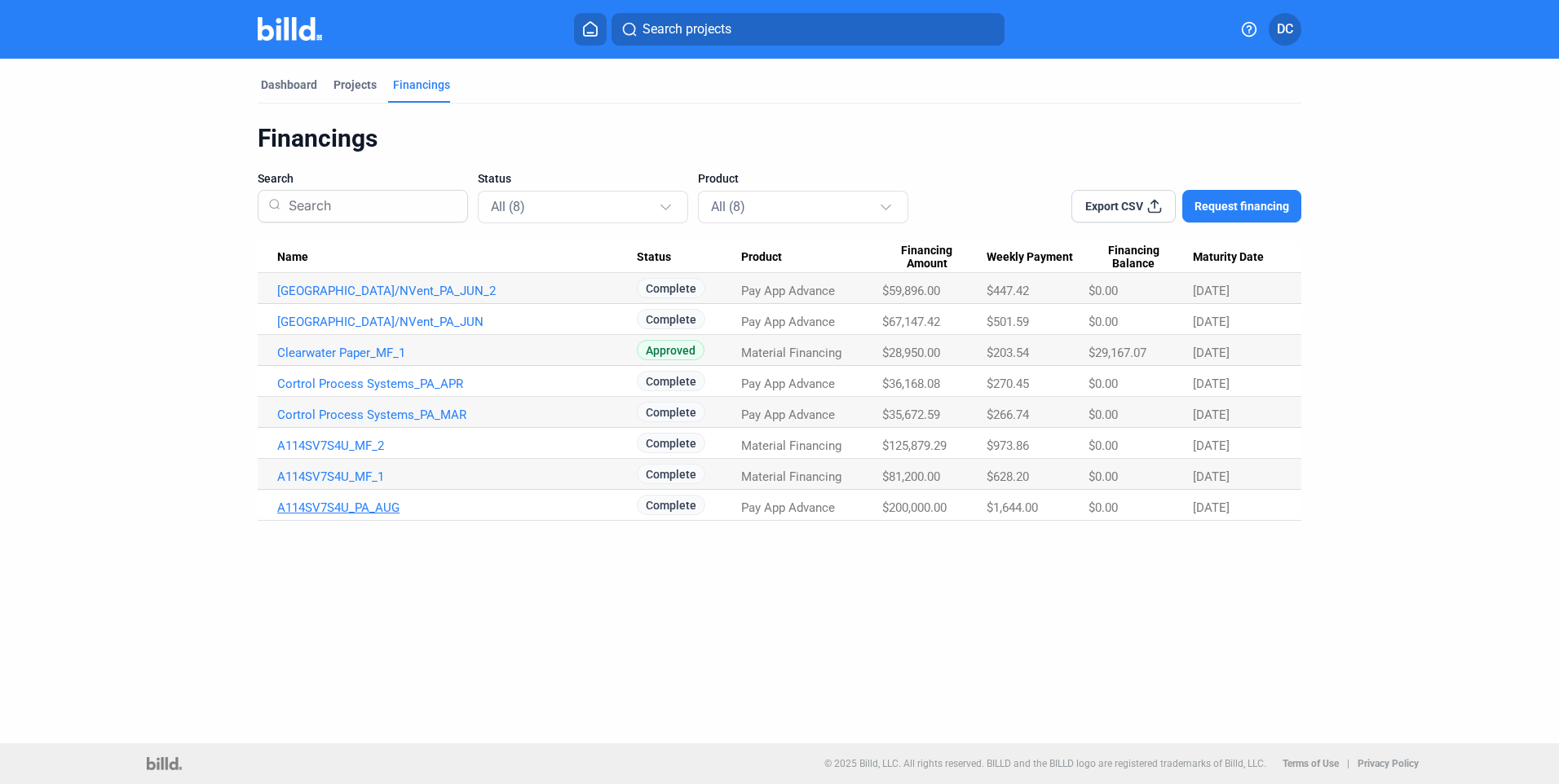
click at [353, 298] on link "A114SV7S4U_PA_AUG" at bounding box center [458, 291] width 360 height 14
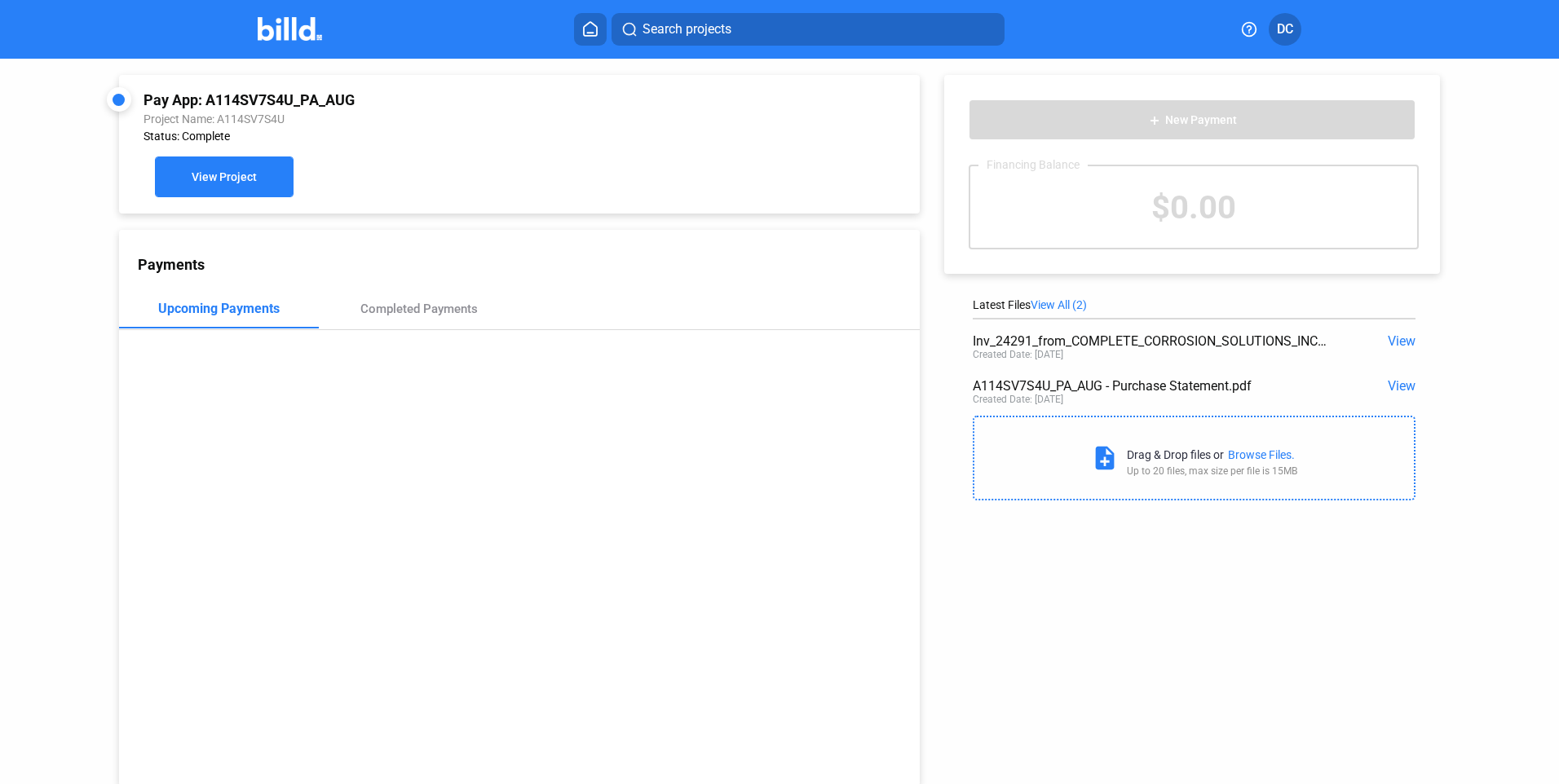
click at [236, 179] on span "View Project" at bounding box center [224, 177] width 65 height 13
click at [1389, 337] on span "View" at bounding box center [1401, 340] width 28 height 15
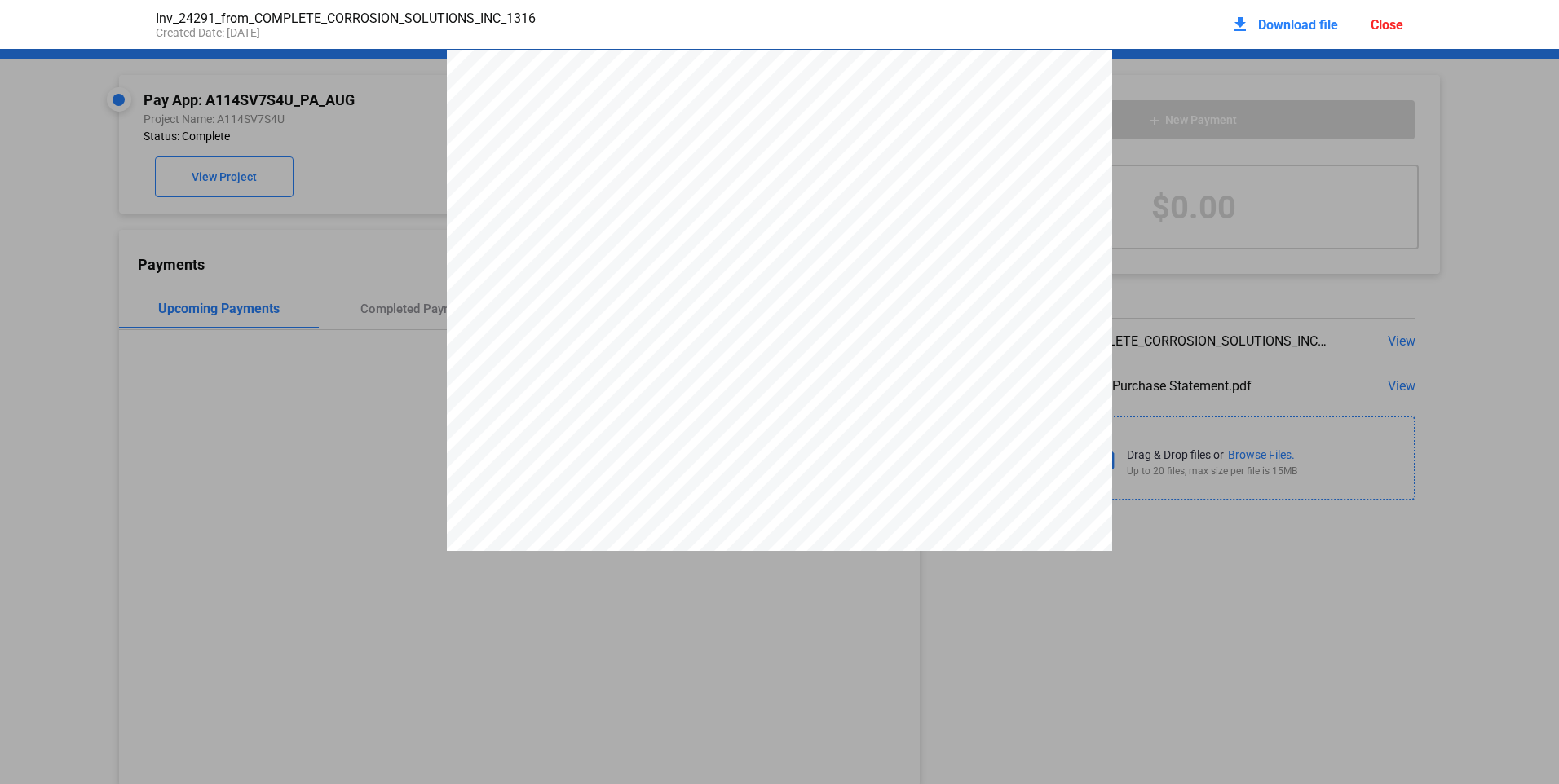
click at [1386, 19] on div "Close" at bounding box center [1387, 24] width 32 height 15
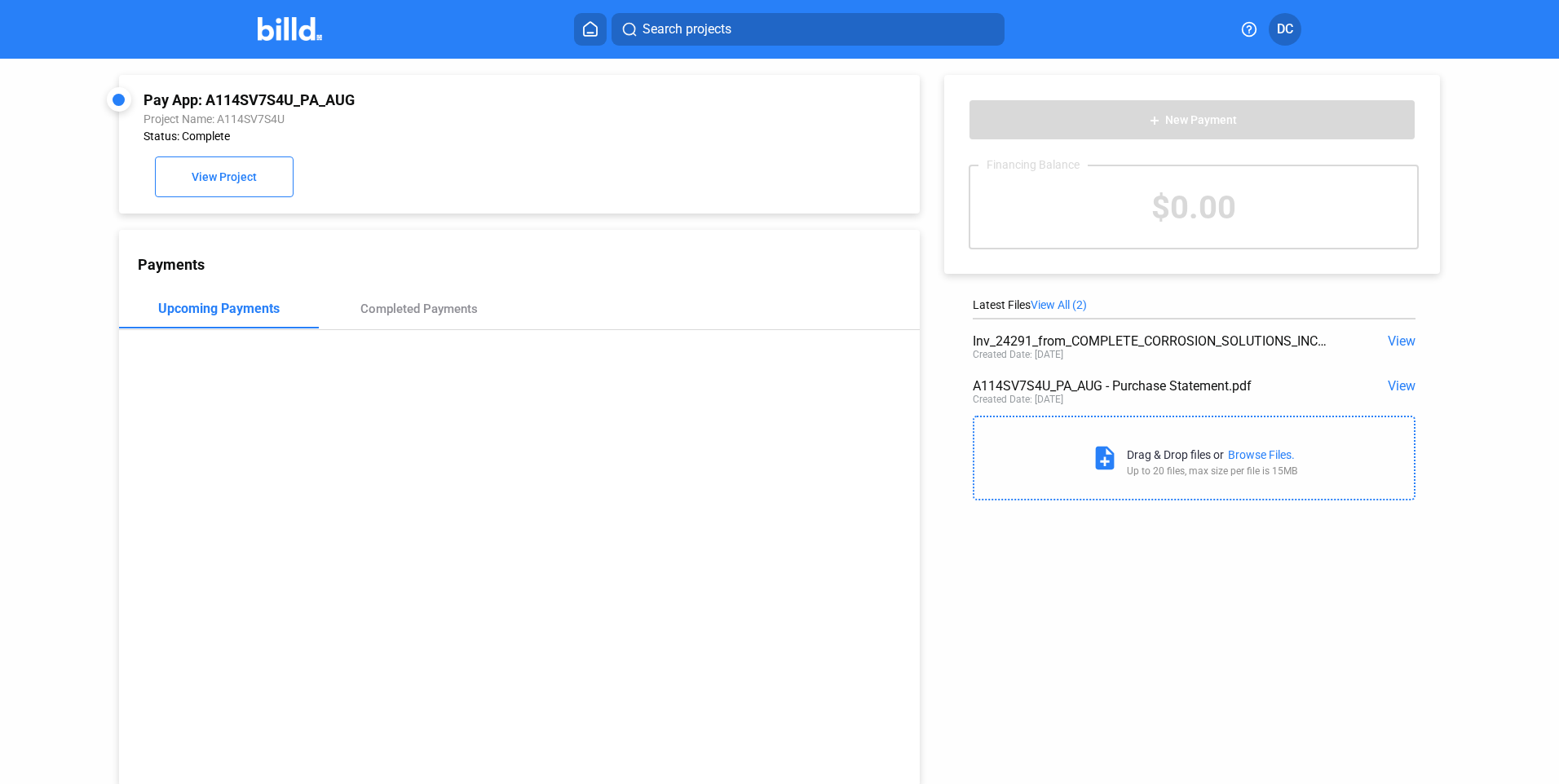
click at [1395, 382] on span "View" at bounding box center [1401, 385] width 28 height 15
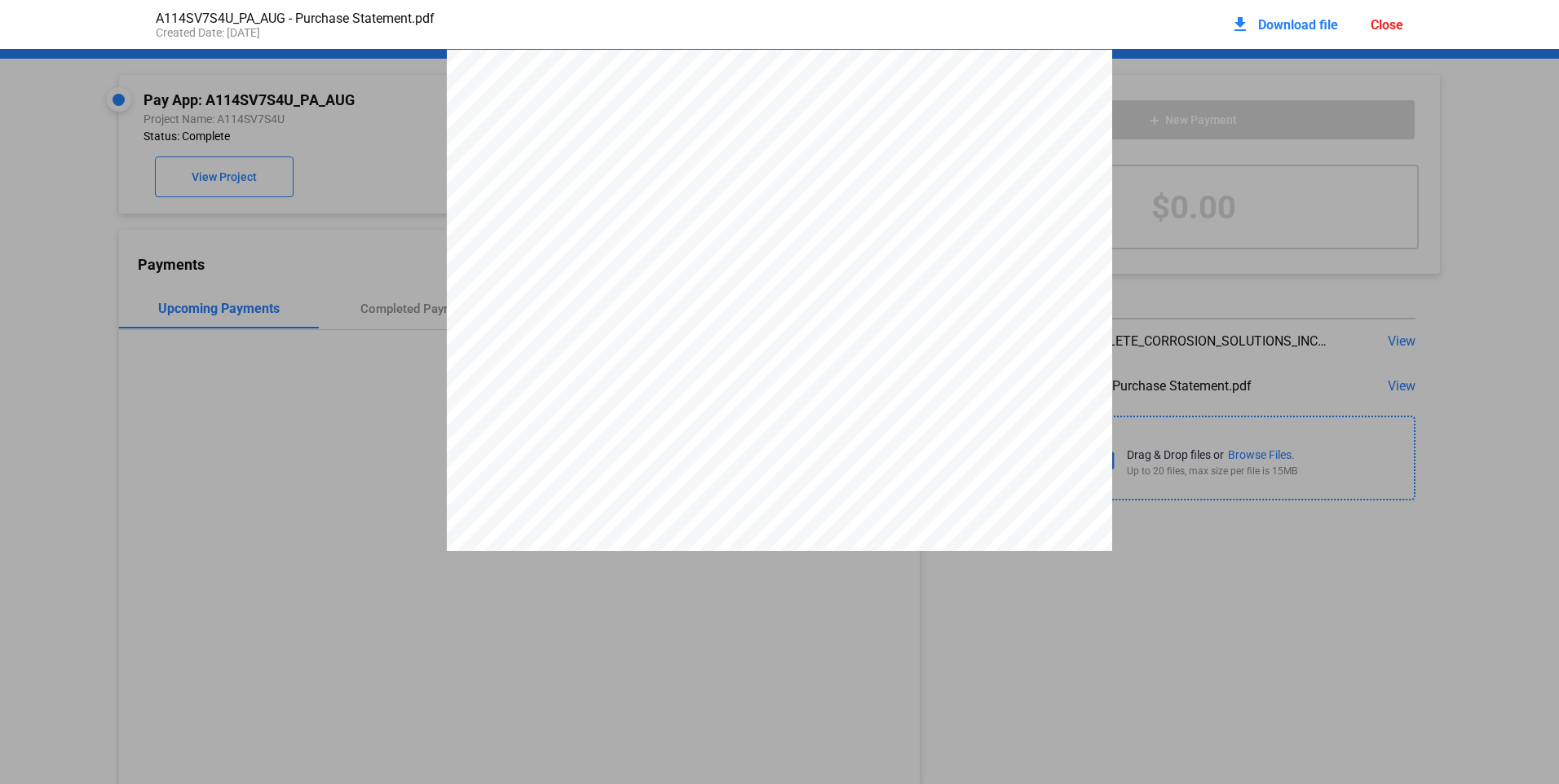
click at [1383, 22] on div "Close" at bounding box center [1387, 24] width 32 height 15
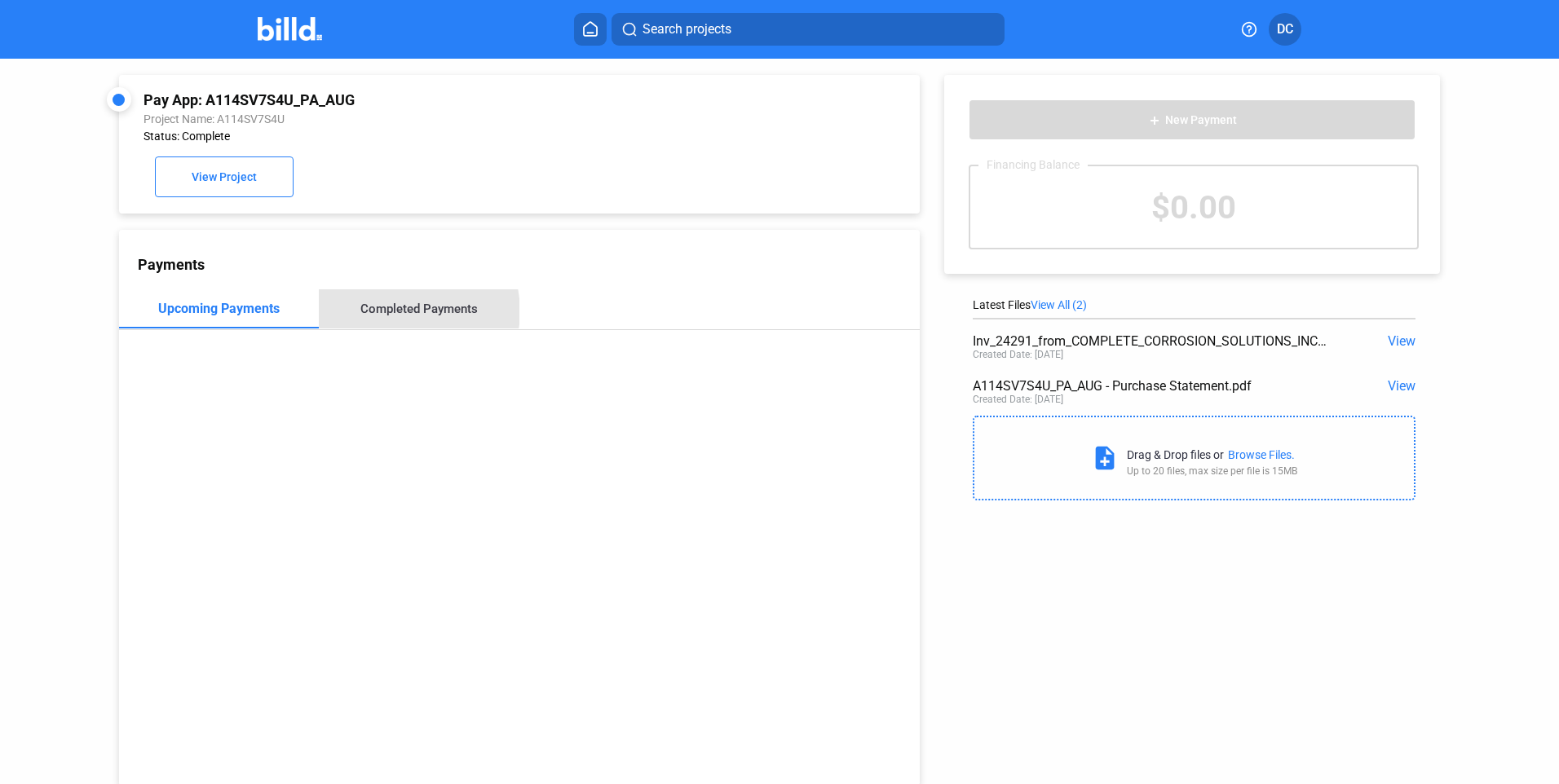
click at [403, 314] on div "Completed Payments" at bounding box center [418, 309] width 117 height 14
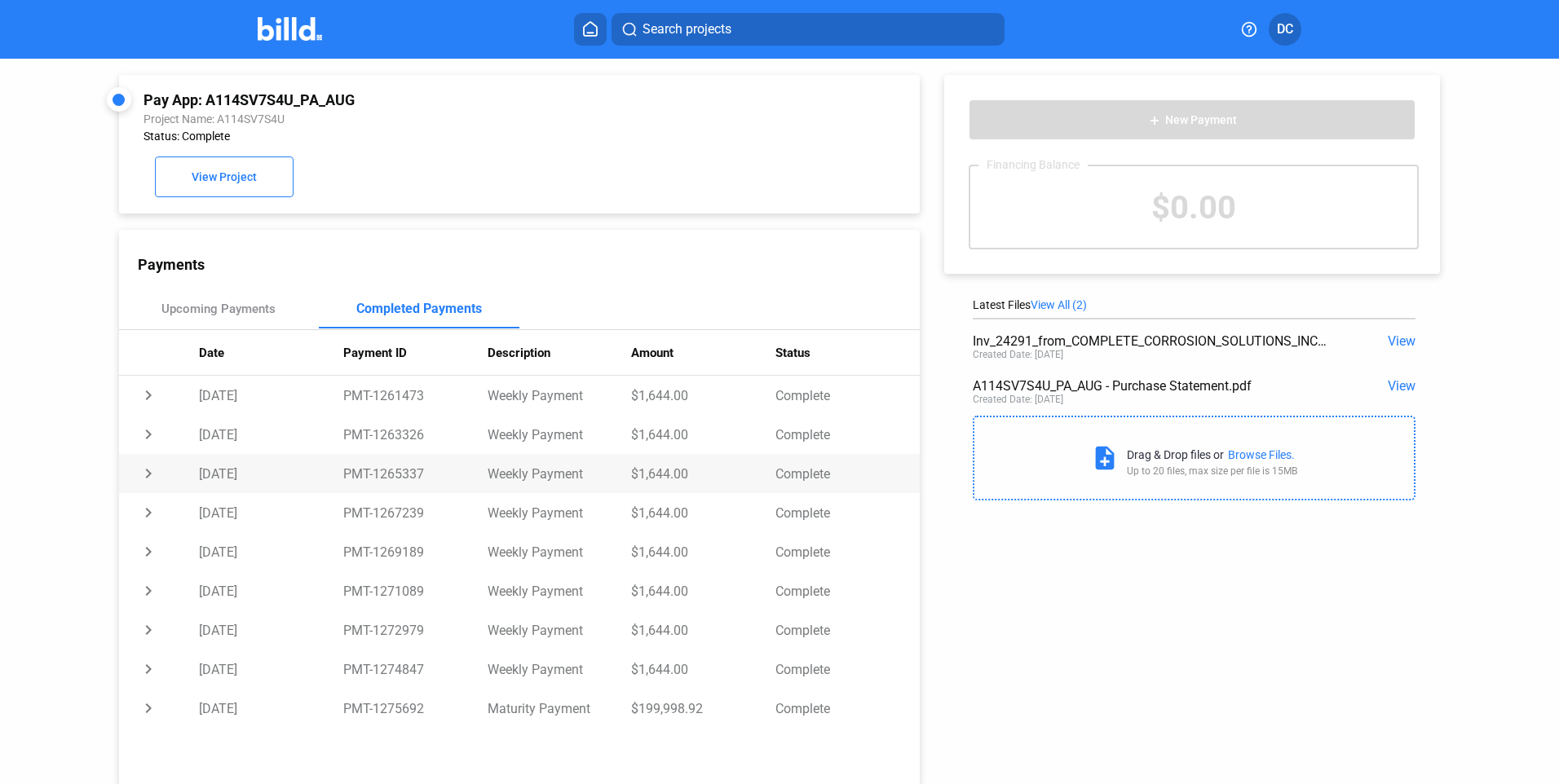
scroll to position [45, 0]
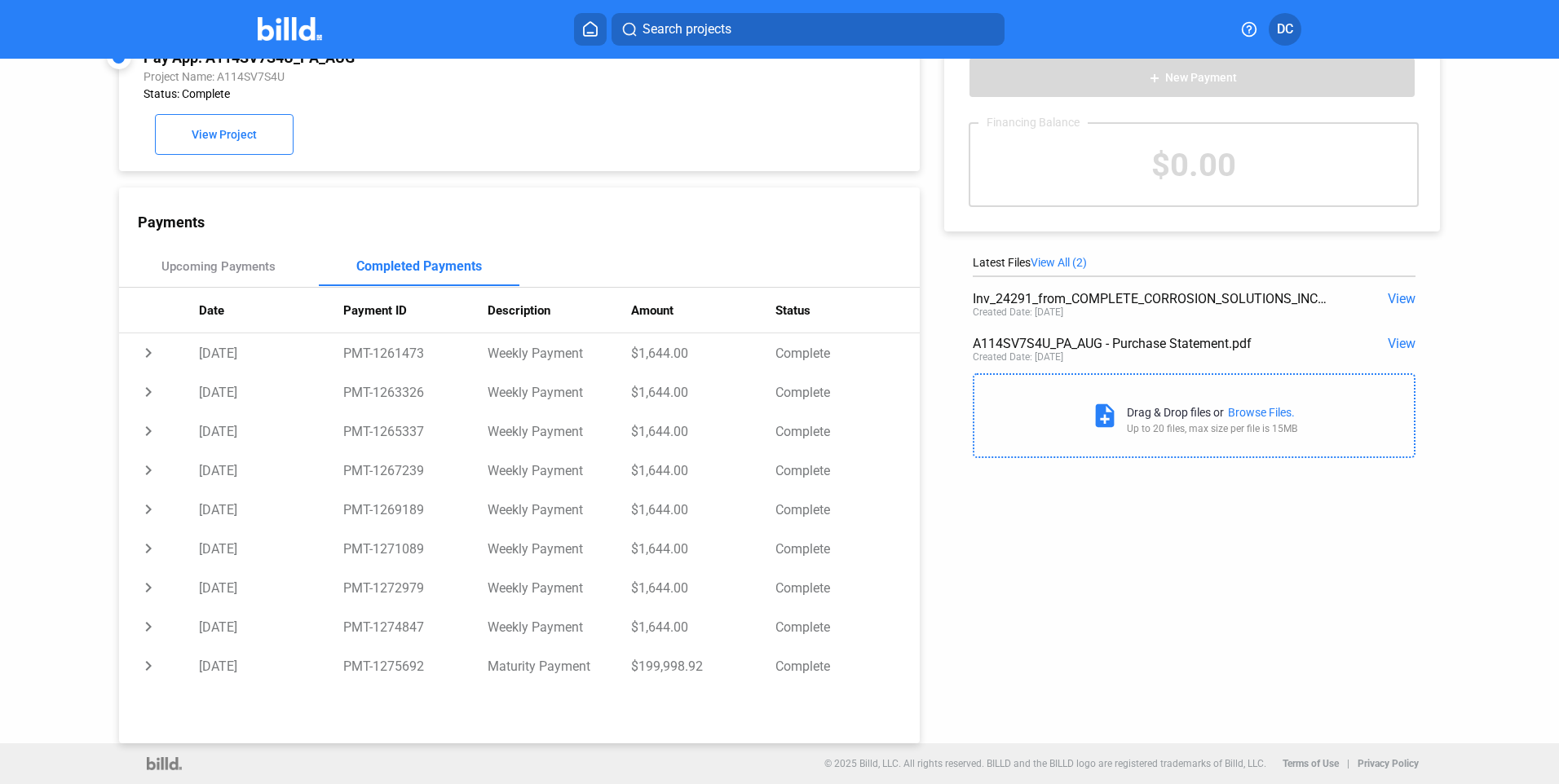
click at [78, 243] on div "Pay App: A114SV7S4U_PA_AUG Project Name: A114SV7S4U Status: Complete View Proje…" at bounding box center [499, 379] width 842 height 727
click at [482, 158] on div "Pay App: A114SV7S4U_PA_AUG Project Name: A114SV7S4U Status: Complete View Proje…" at bounding box center [519, 101] width 801 height 139
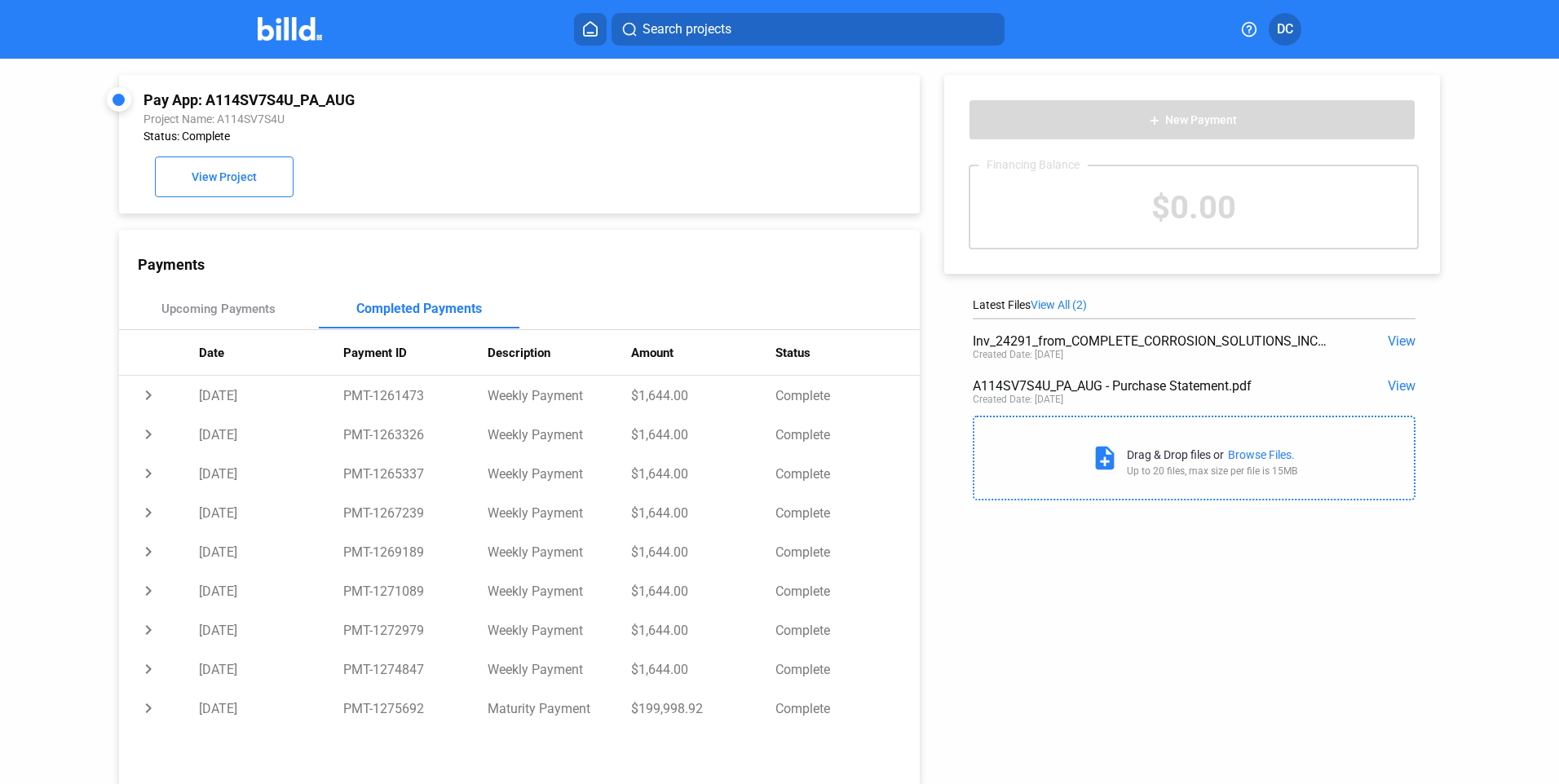
click at [758, 137] on div "Pay App: A114SV7S4U_PA_AUG Project Name: A114SV7S4U Status: Complete View Proje…" at bounding box center [518, 144] width 751 height 106
click at [587, 34] on icon at bounding box center [590, 29] width 16 height 15
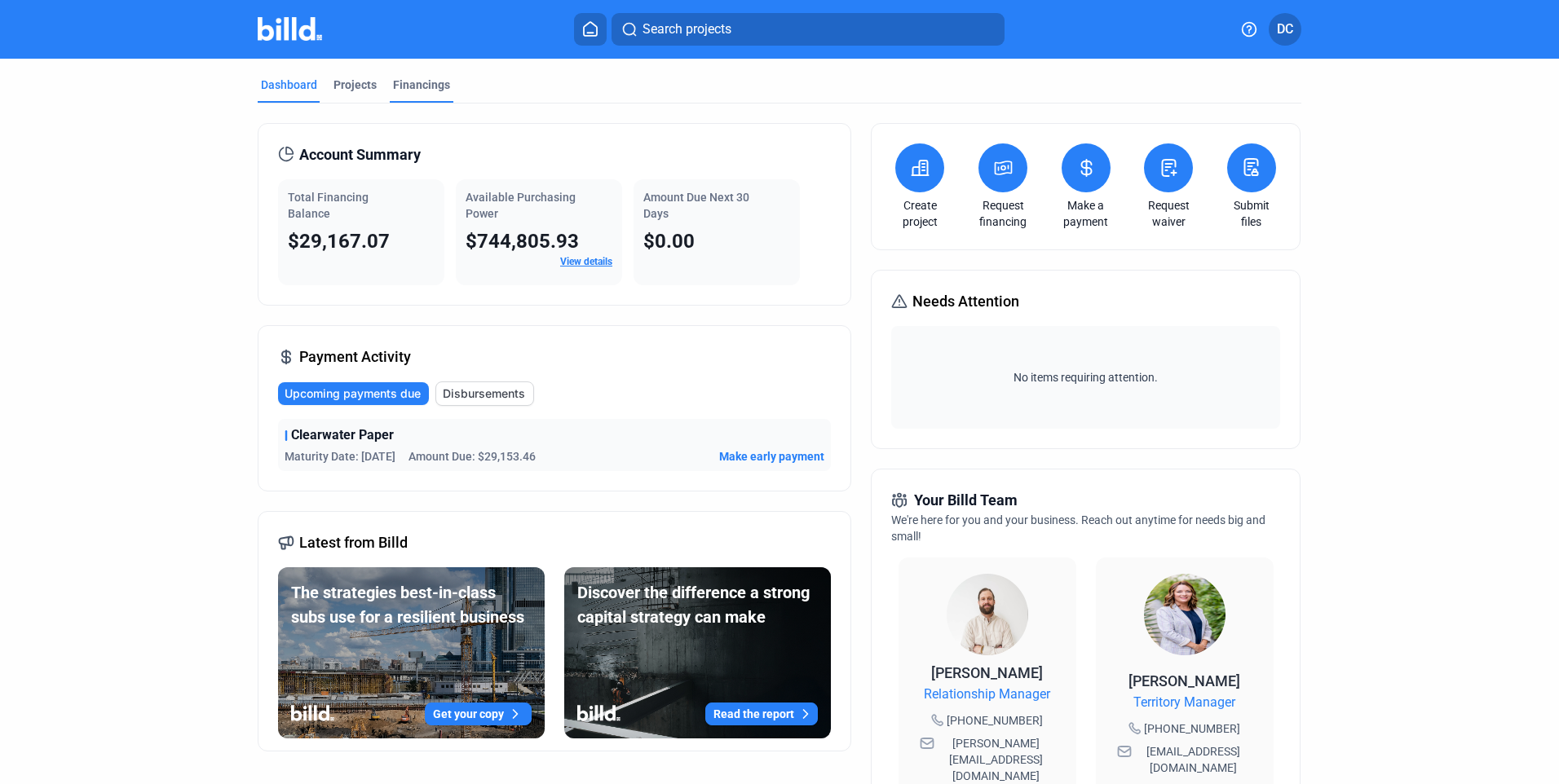
click at [407, 86] on div "Financings" at bounding box center [422, 85] width 57 height 16
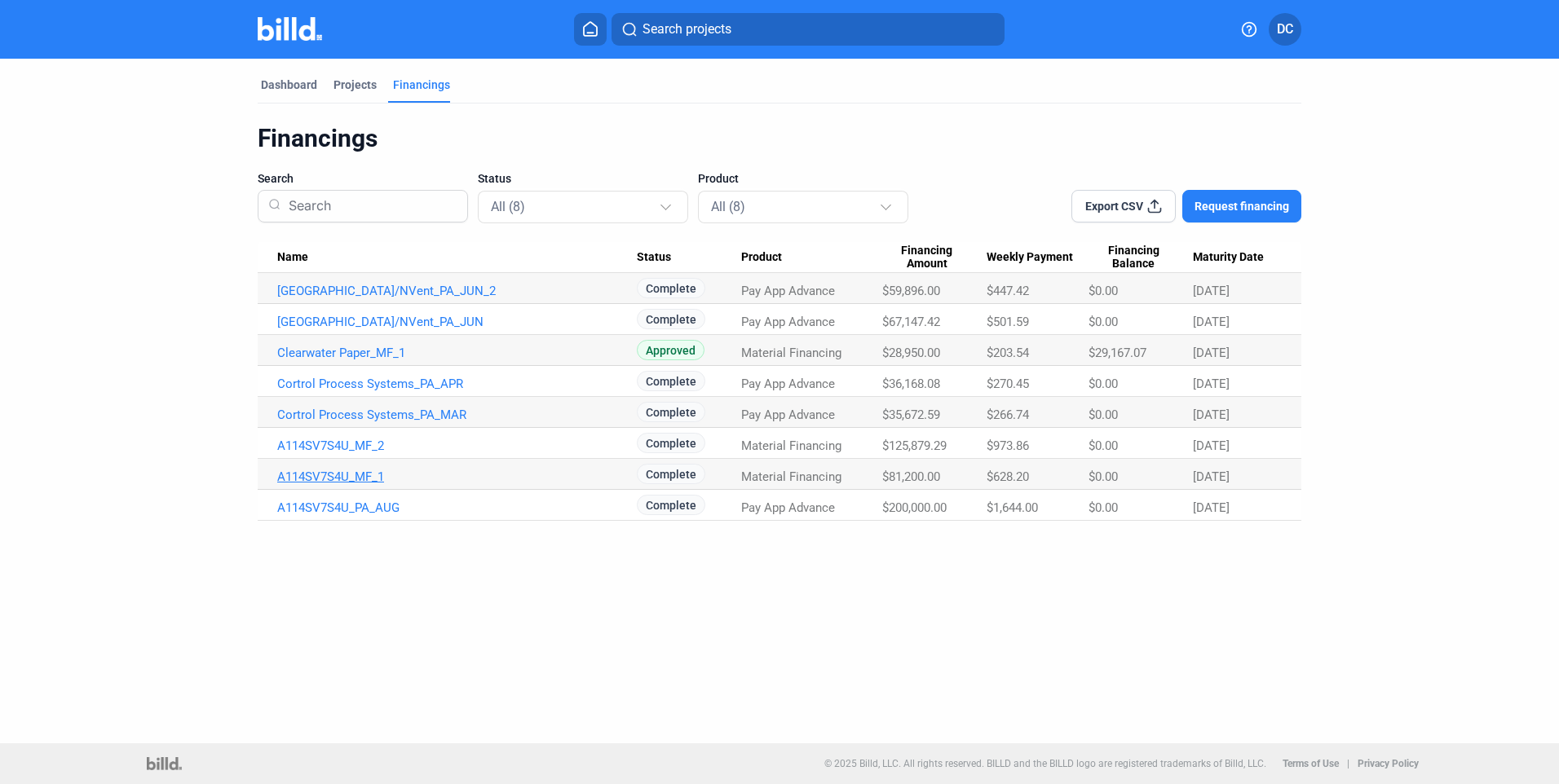
click at [332, 298] on link "A114SV7S4U_MF_1" at bounding box center [458, 291] width 360 height 14
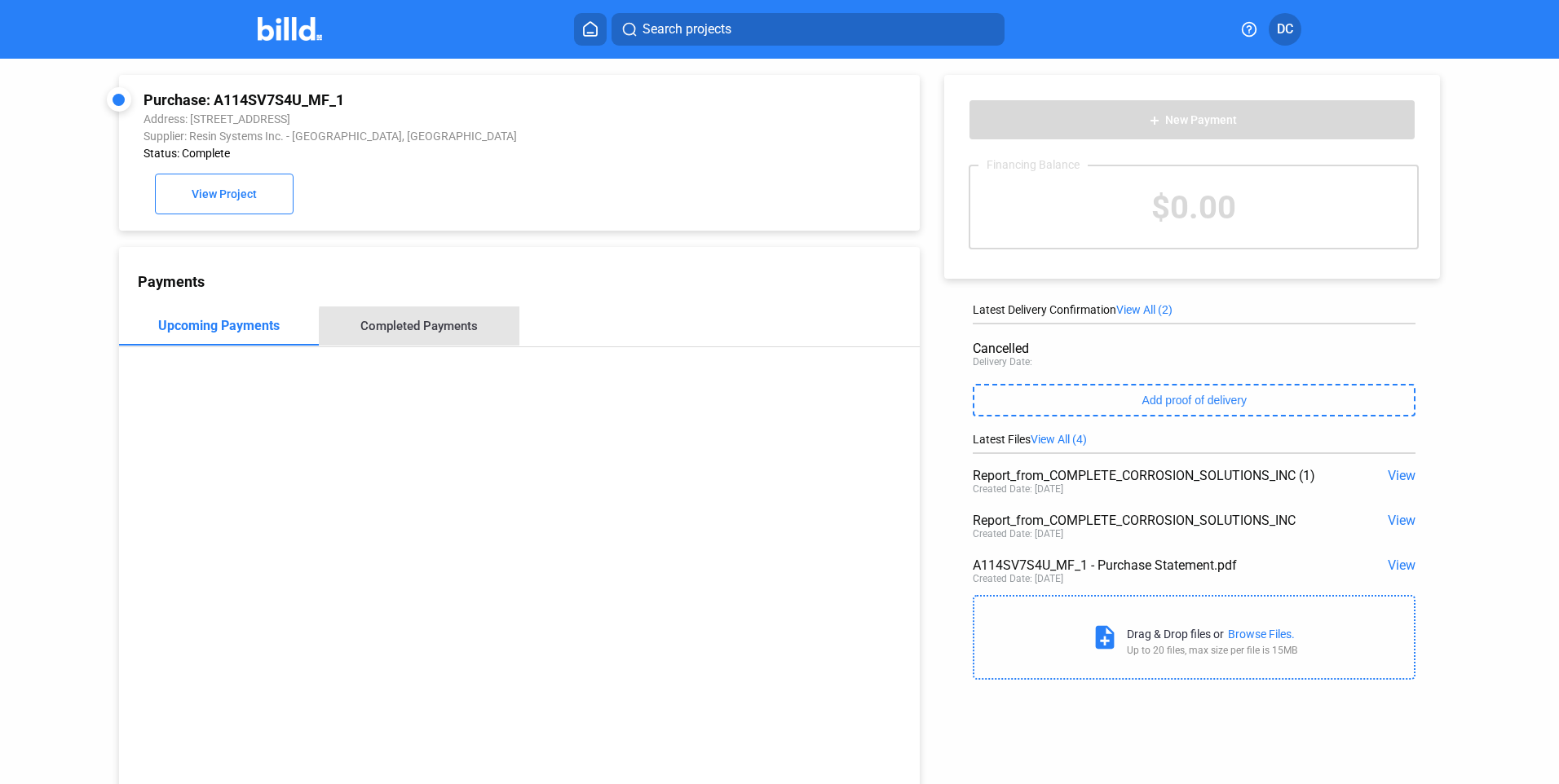
click at [421, 332] on div "Completed Payments" at bounding box center [418, 326] width 117 height 14
